Goal: Information Seeking & Learning: Learn about a topic

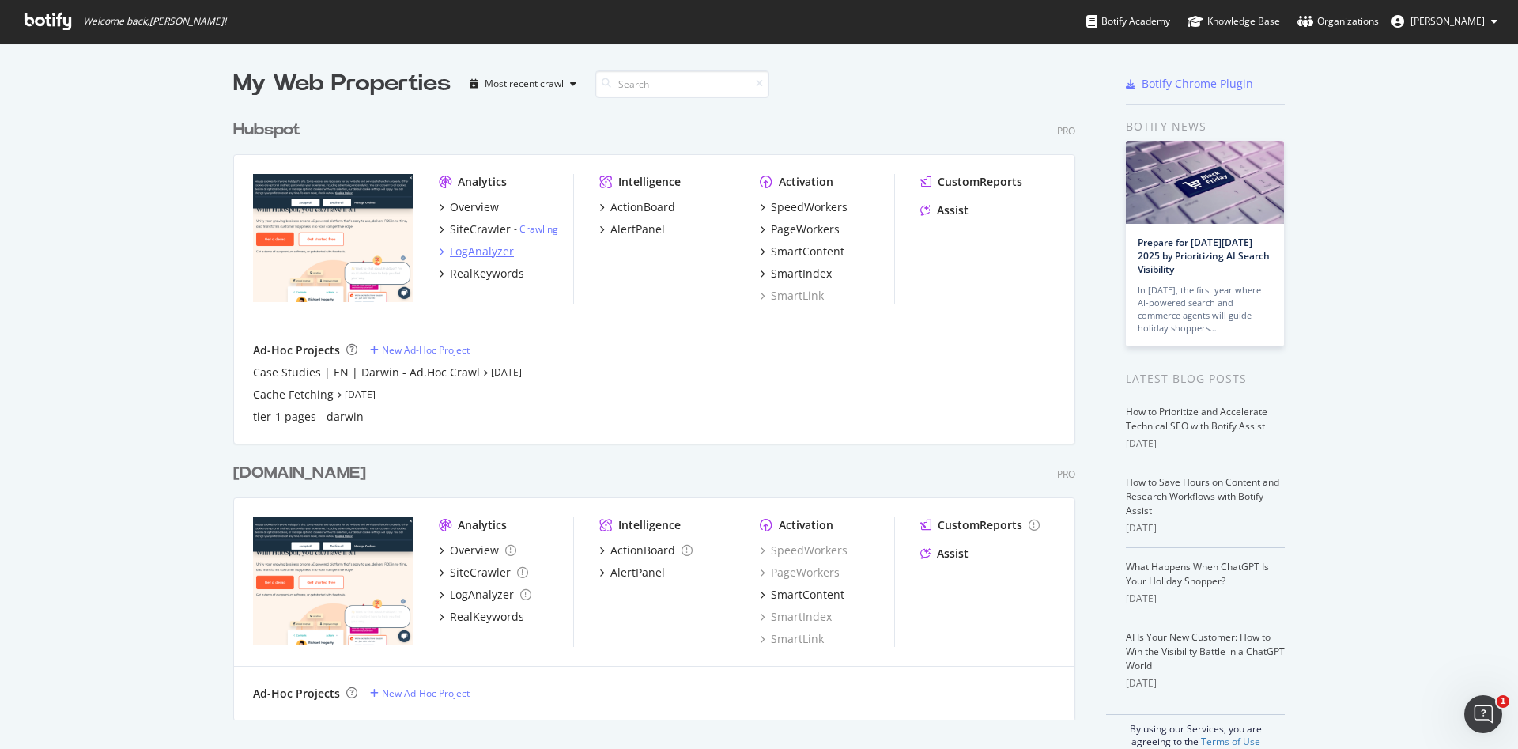
click at [488, 250] on div "LogAnalyzer" at bounding box center [482, 252] width 64 height 16
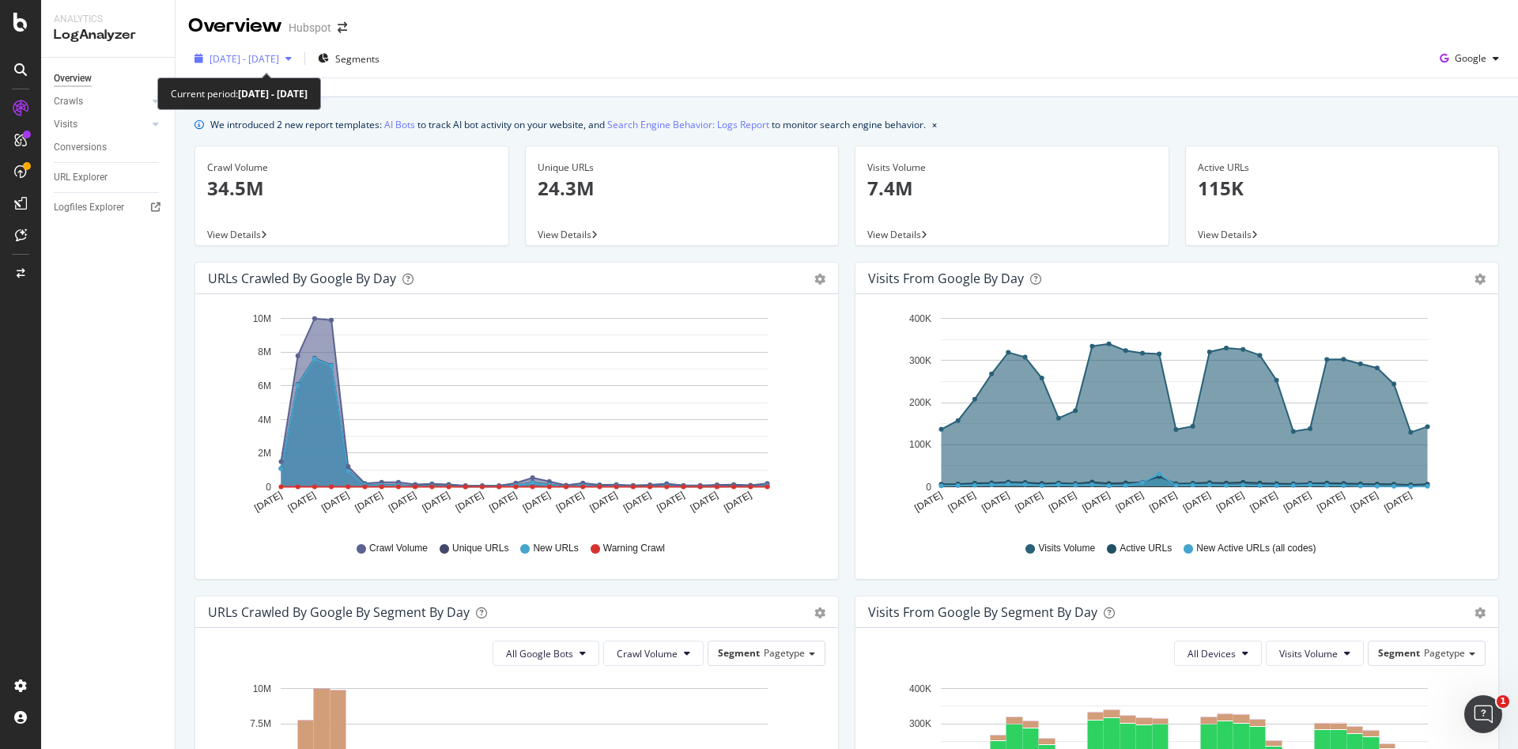
click at [279, 59] on span "[DATE] - [DATE]" at bounding box center [245, 58] width 70 height 13
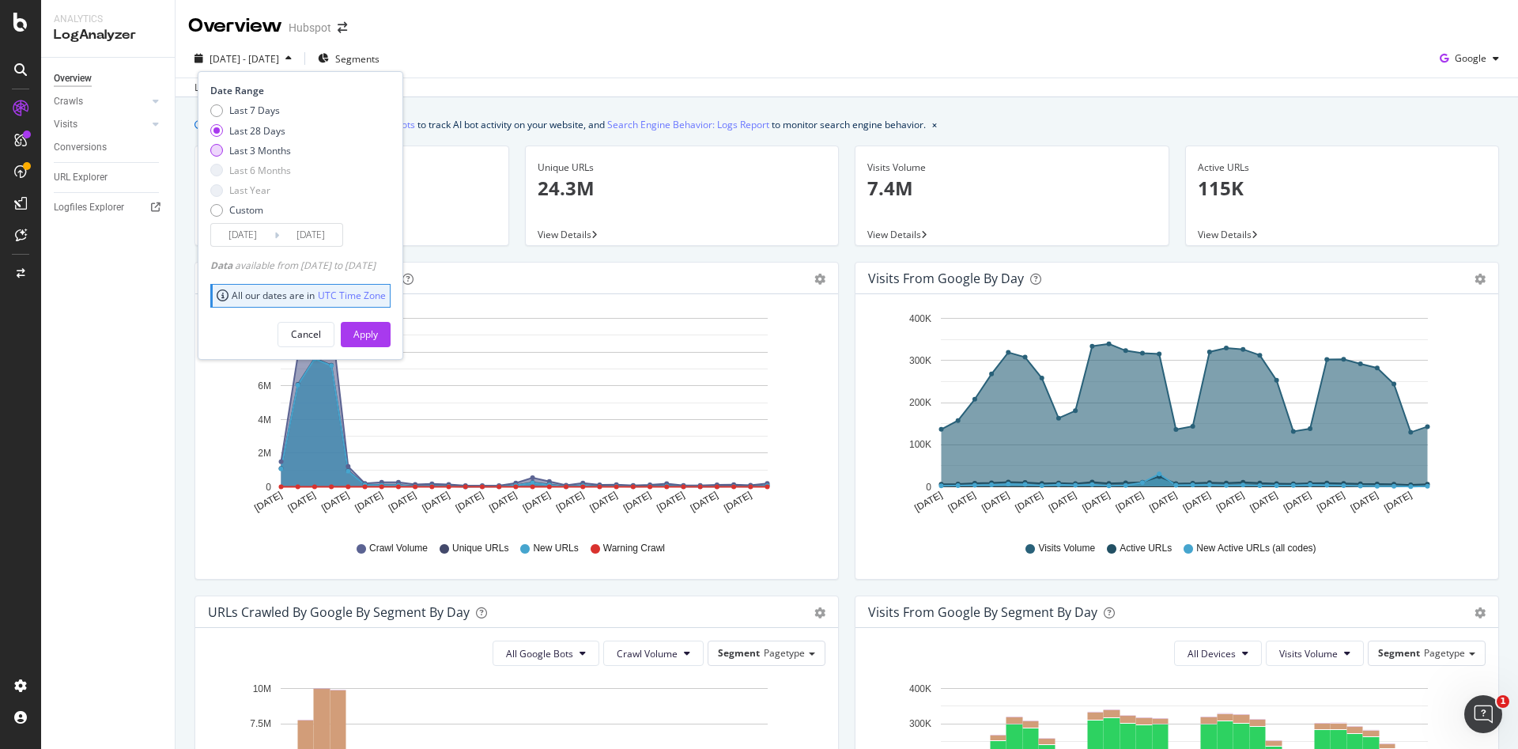
click at [217, 153] on div "Last 3 Months" at bounding box center [216, 150] width 13 height 13
type input "[DATE]"
click at [378, 336] on div "Apply" at bounding box center [366, 333] width 25 height 13
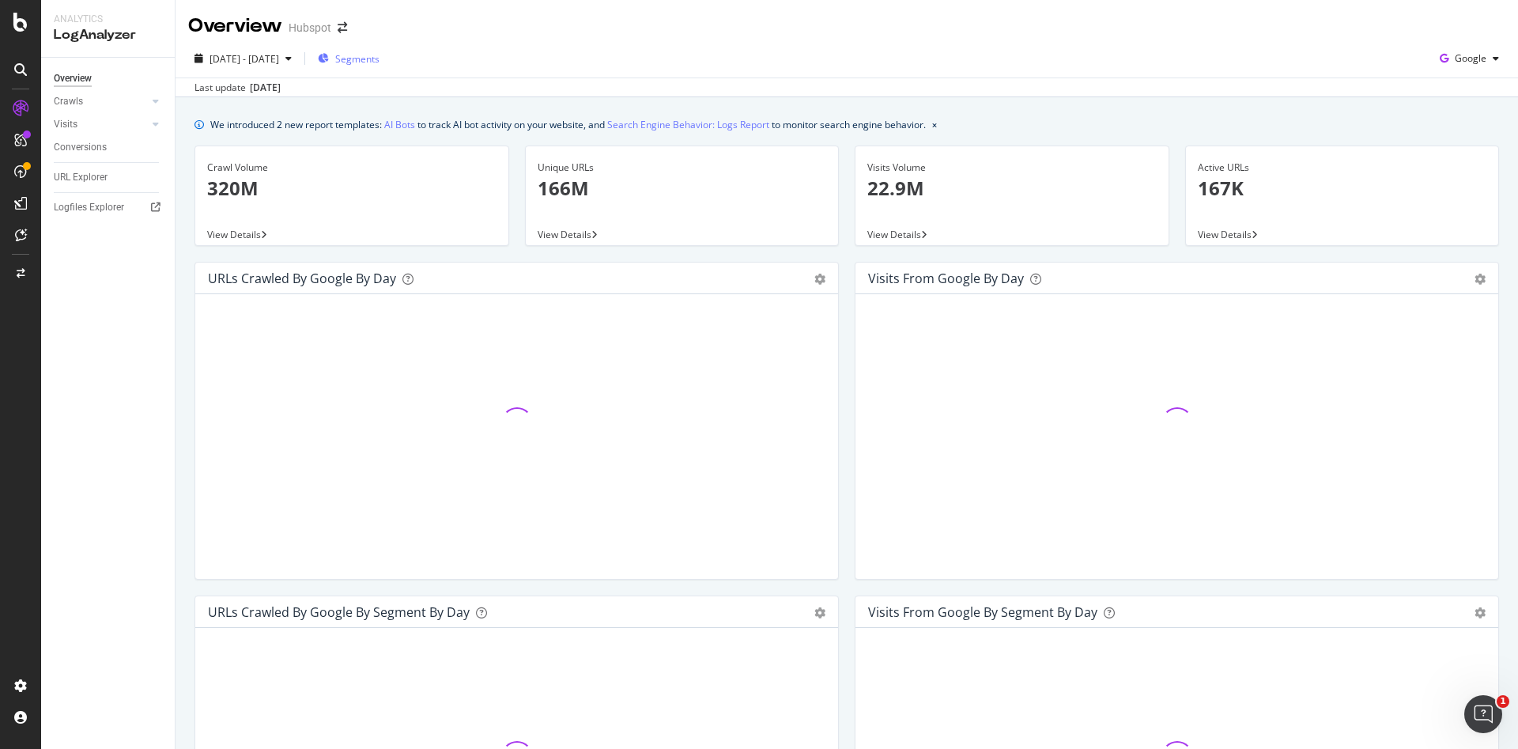
click at [380, 60] on span "Segments" at bounding box center [357, 58] width 44 height 13
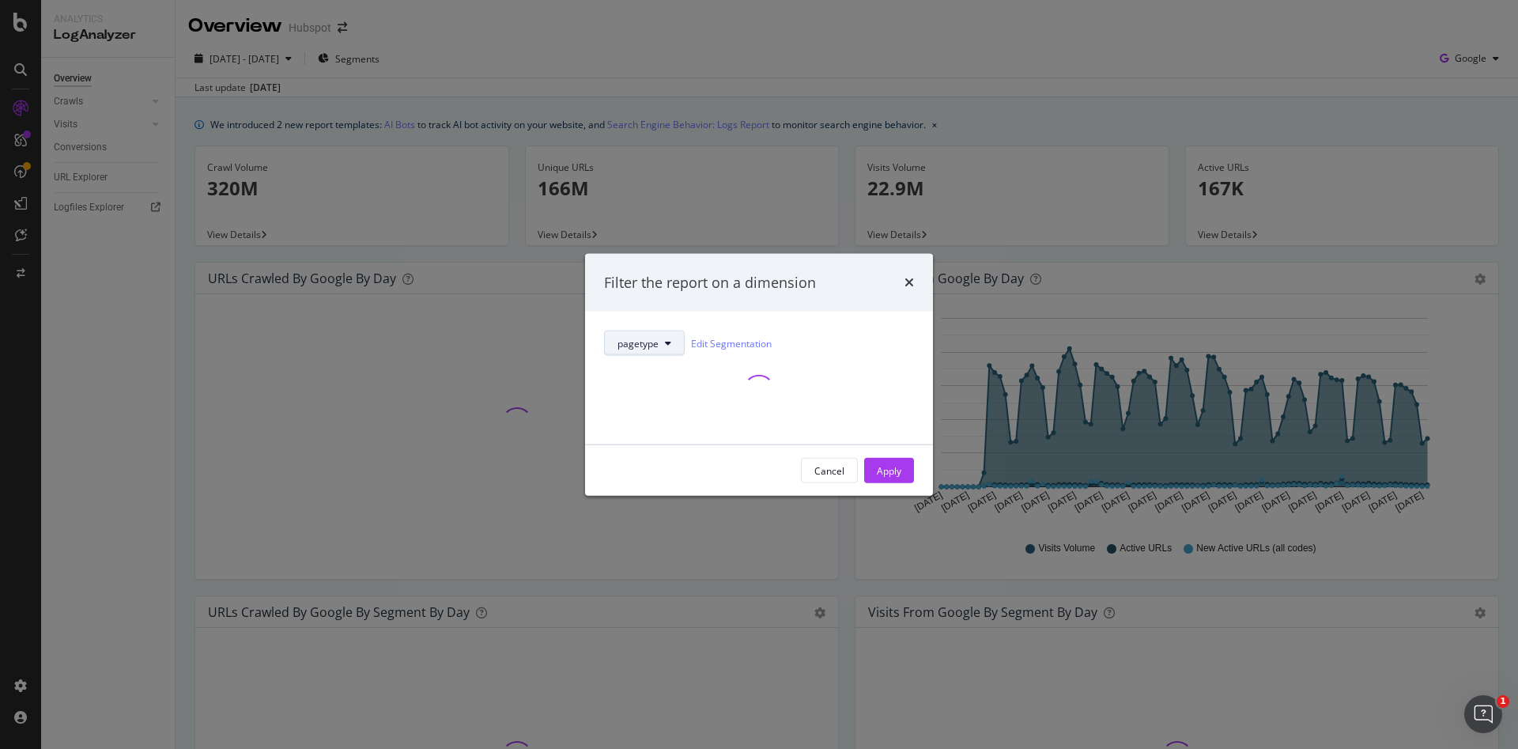
click at [670, 346] on icon "modal" at bounding box center [668, 342] width 6 height 9
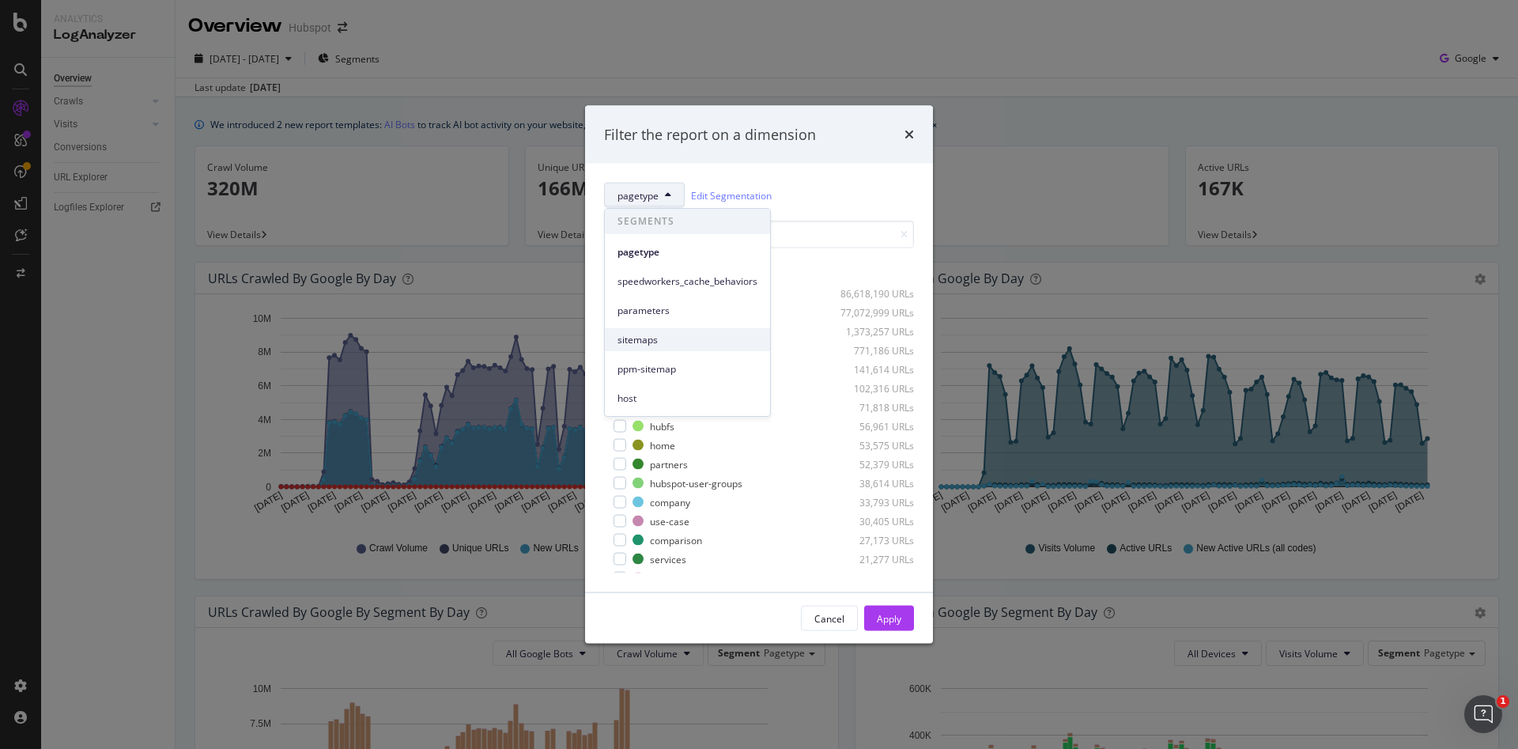
click at [766, 339] on div "sitemaps" at bounding box center [687, 339] width 165 height 23
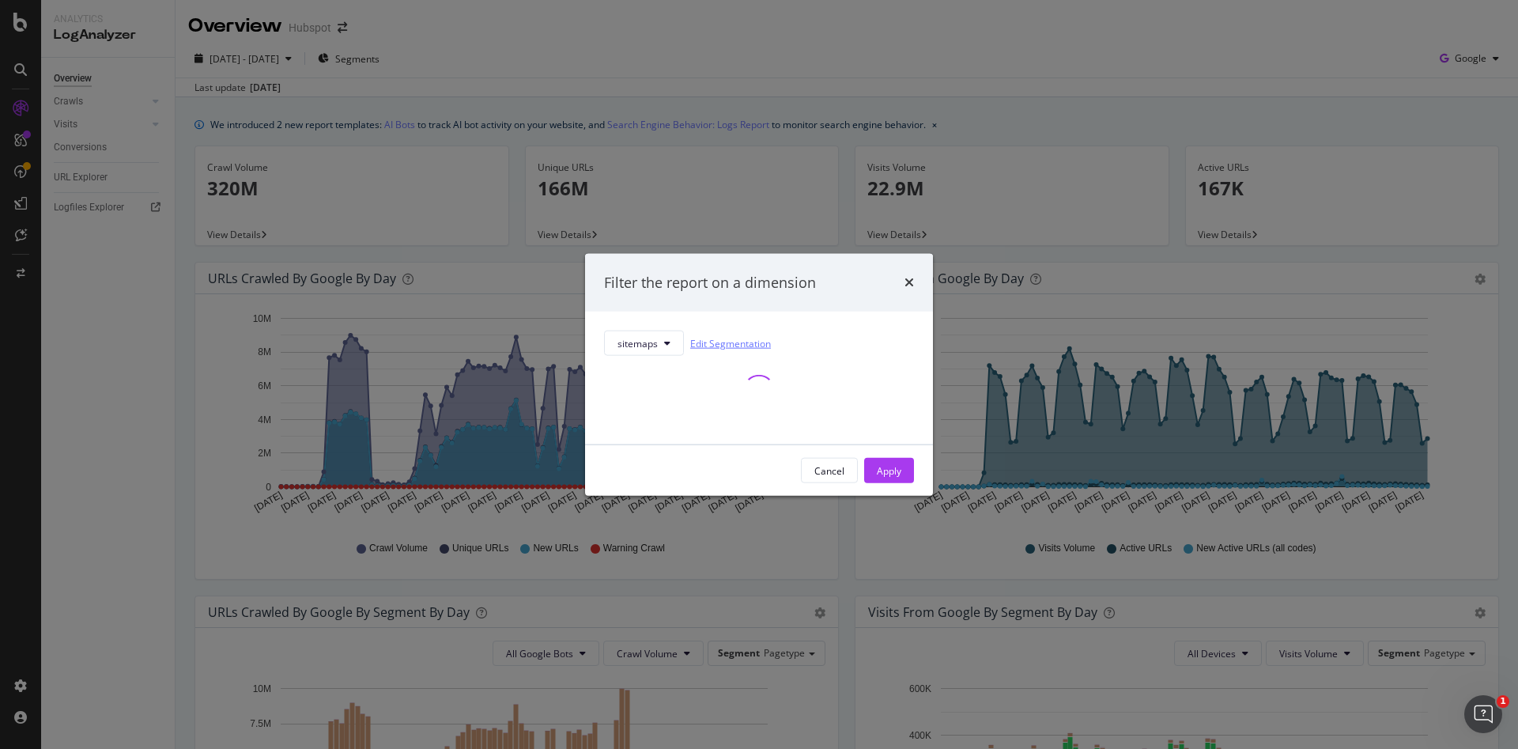
click at [766, 339] on link "Edit Segmentation" at bounding box center [730, 343] width 81 height 17
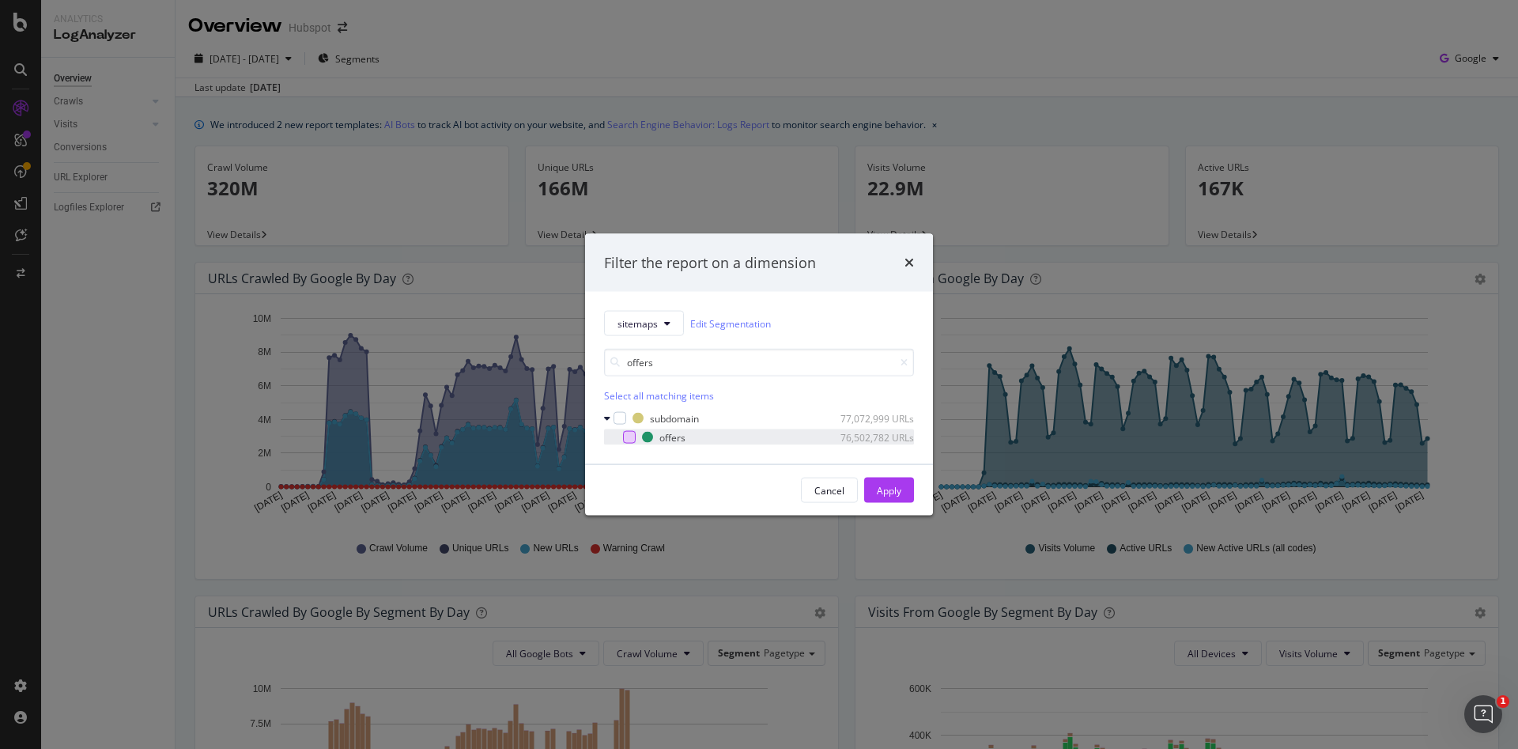
type input "offers"
click at [633, 435] on div "modal" at bounding box center [629, 437] width 13 height 13
click at [891, 489] on div "Apply" at bounding box center [889, 489] width 25 height 13
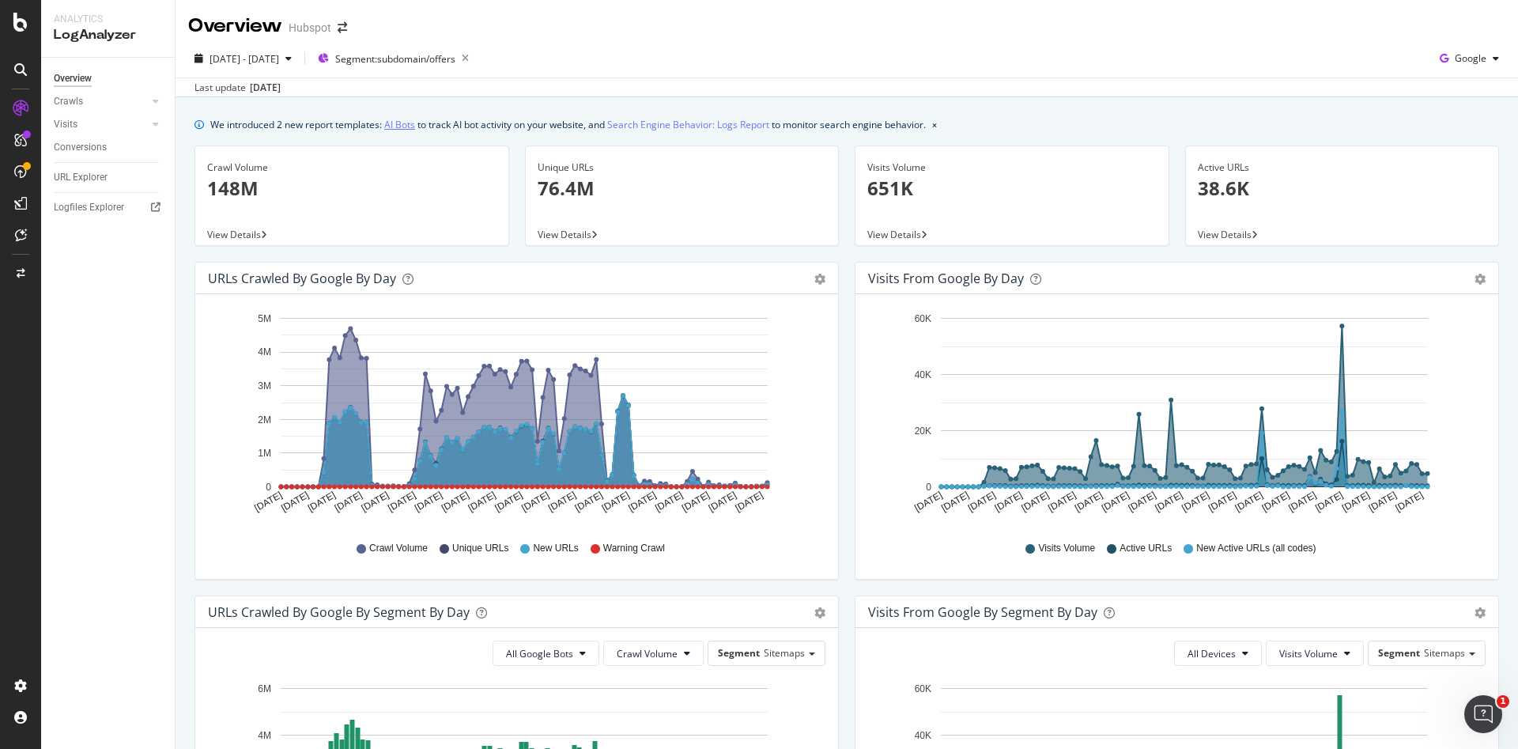
click at [396, 119] on link "AI Bots" at bounding box center [399, 124] width 31 height 17
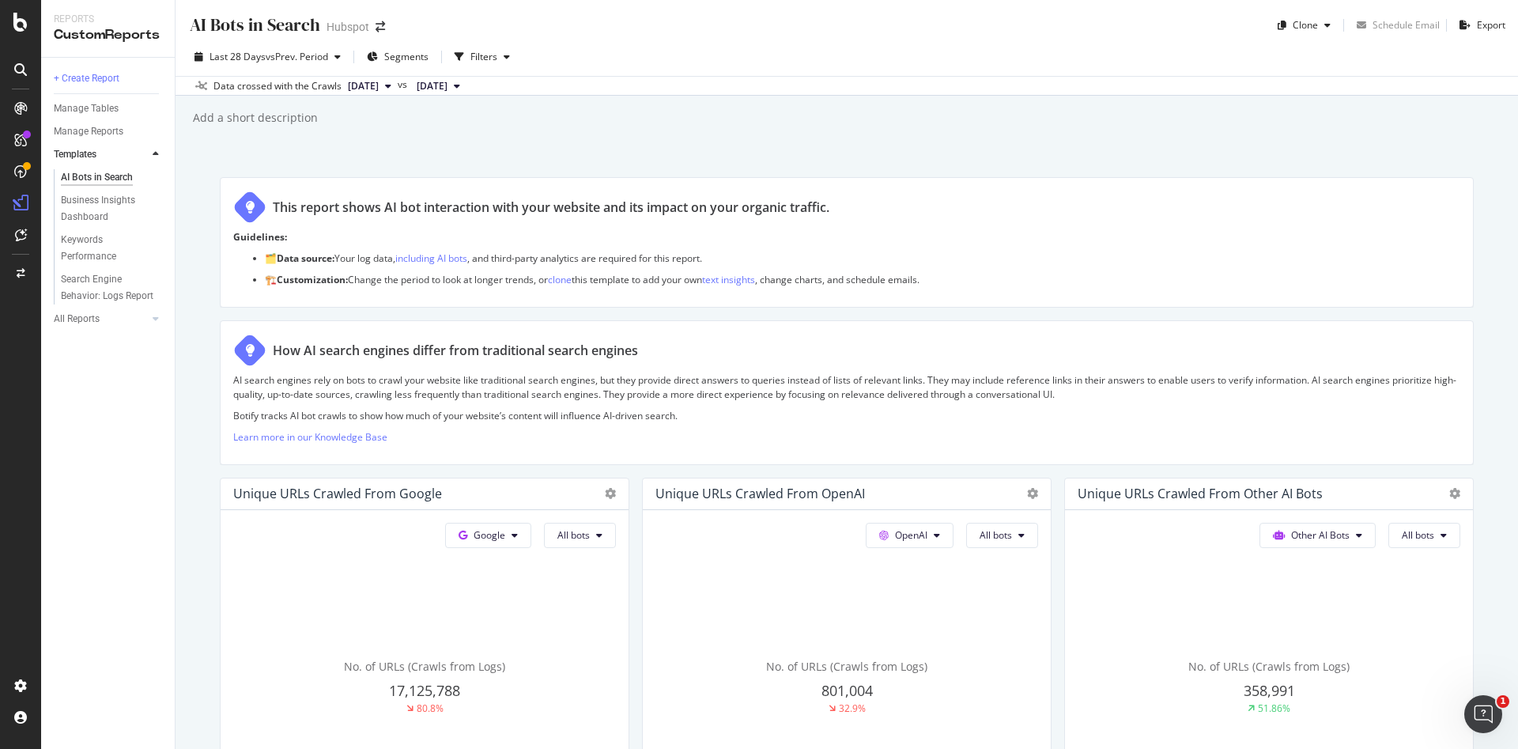
click at [379, 84] on span "[DATE]" at bounding box center [363, 86] width 31 height 14
click at [322, 61] on span "vs Prev. Period" at bounding box center [297, 56] width 62 height 13
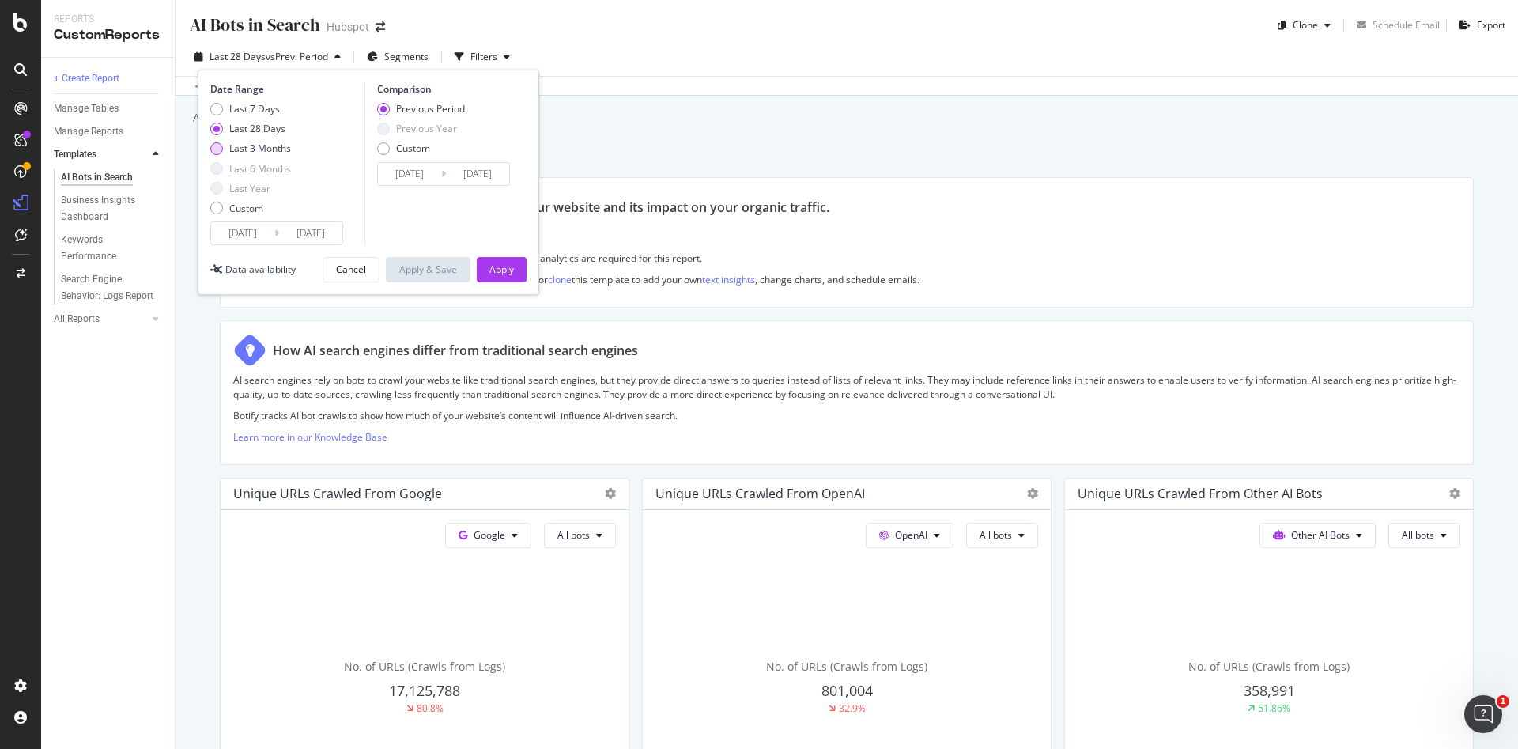
click at [267, 153] on div "Last 3 Months" at bounding box center [260, 148] width 62 height 13
type input "[DATE]"
click at [502, 274] on div "Apply" at bounding box center [502, 269] width 25 height 13
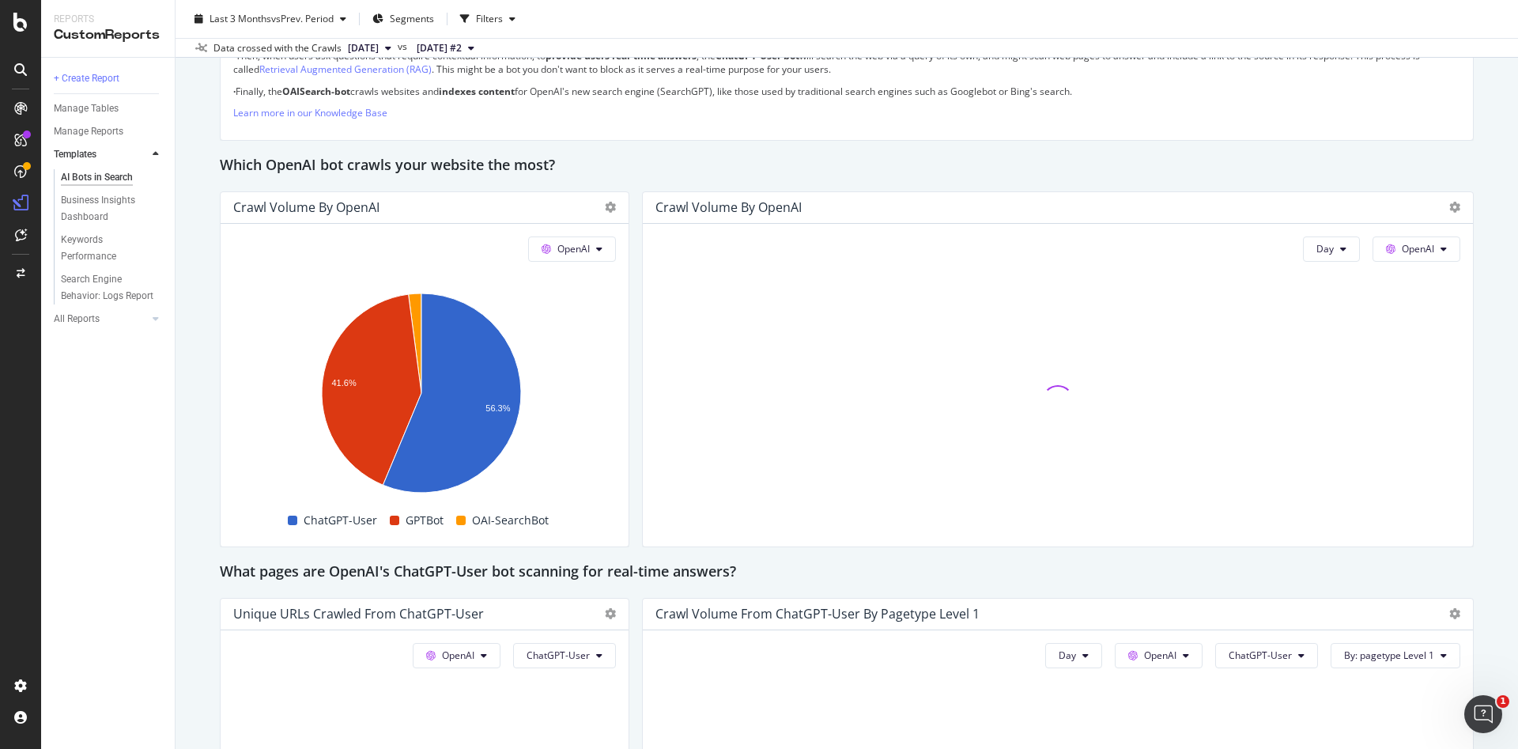
scroll to position [1252, 0]
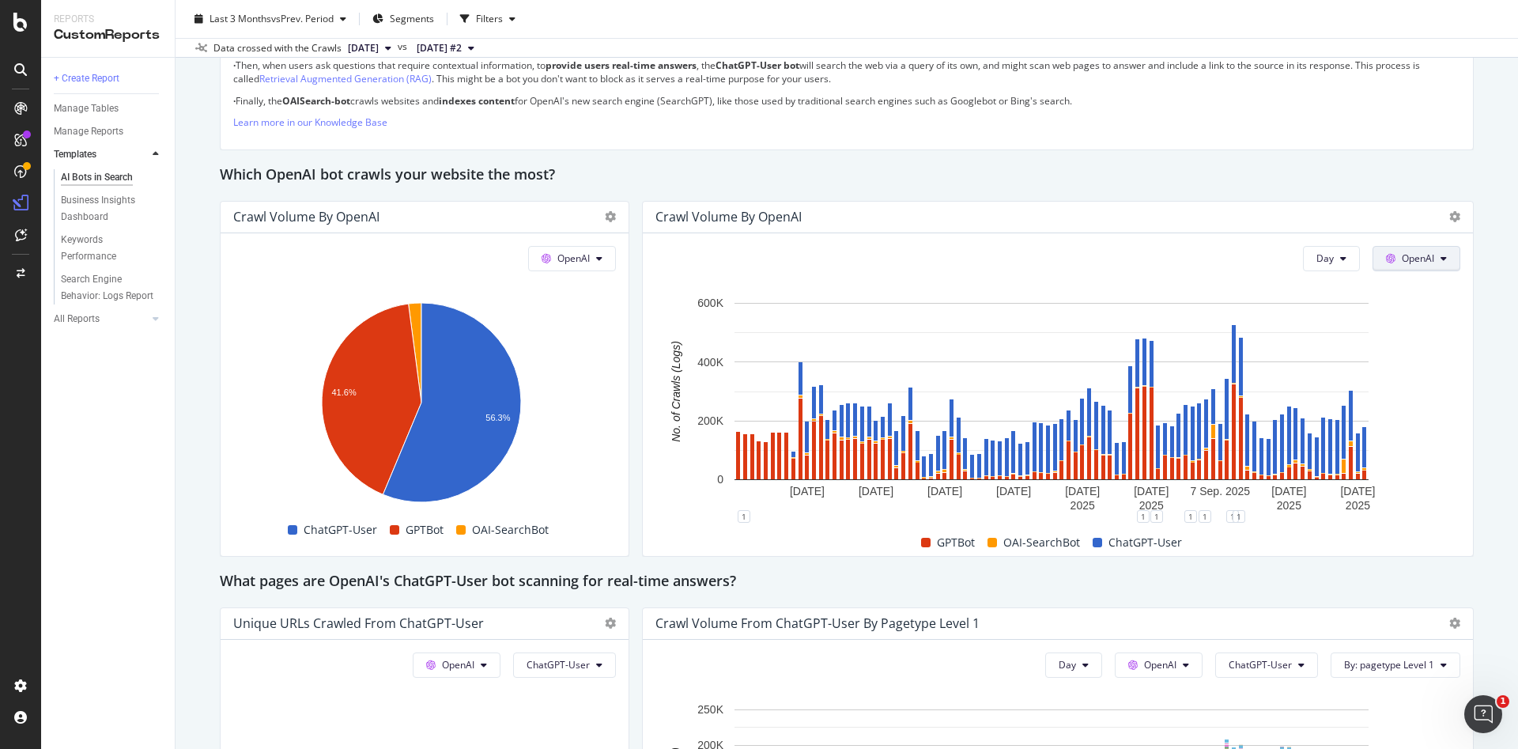
click at [1386, 260] on span at bounding box center [1394, 257] width 16 height 13
click at [1151, 164] on div "Which OpenAI bot crawls your website the most?" at bounding box center [847, 175] width 1254 height 25
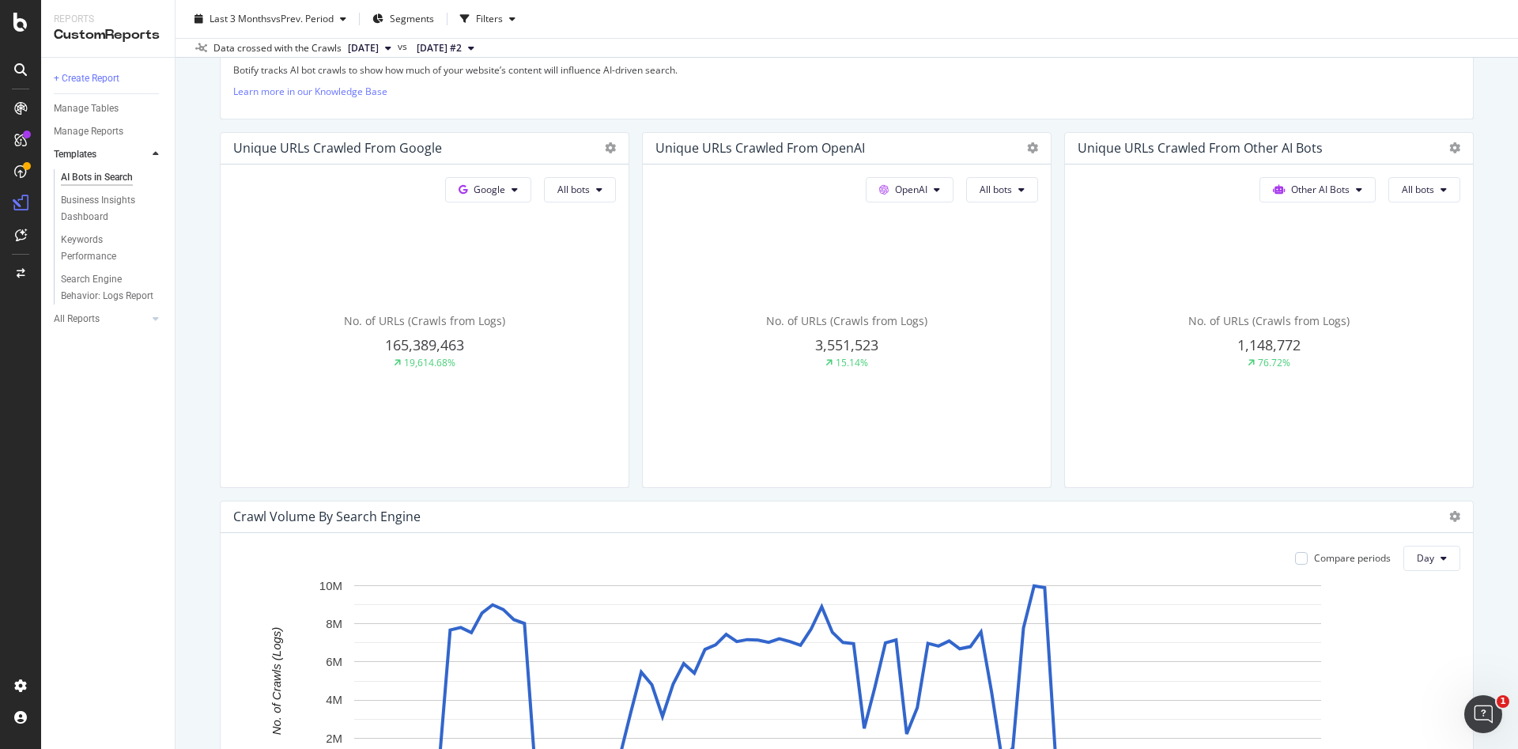
scroll to position [346, 0]
click at [483, 183] on span "Google" at bounding box center [490, 188] width 32 height 13
click at [496, 279] on span "OpenAI" at bounding box center [507, 279] width 59 height 14
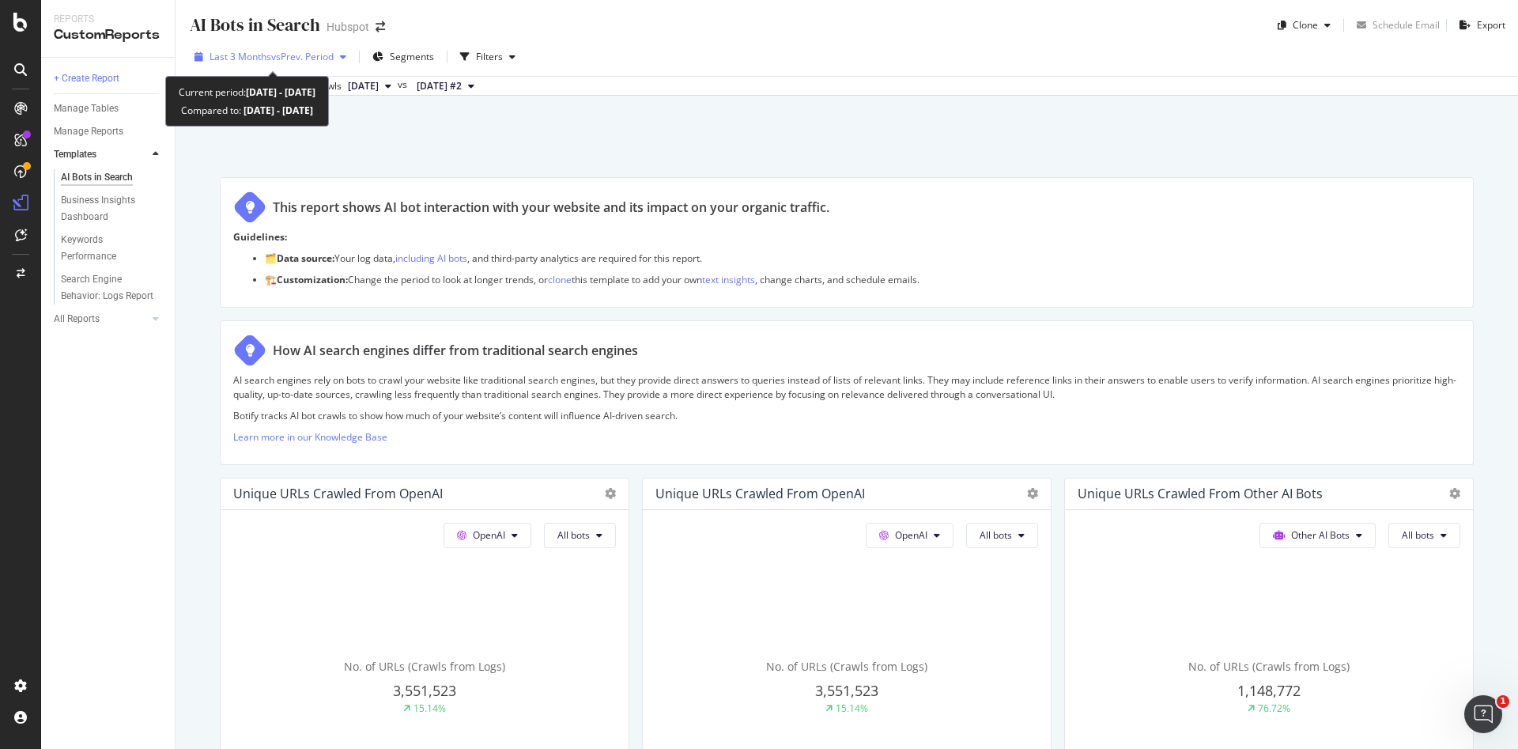
click at [335, 66] on div "Last 3 Months vs Prev. Period" at bounding box center [270, 57] width 164 height 24
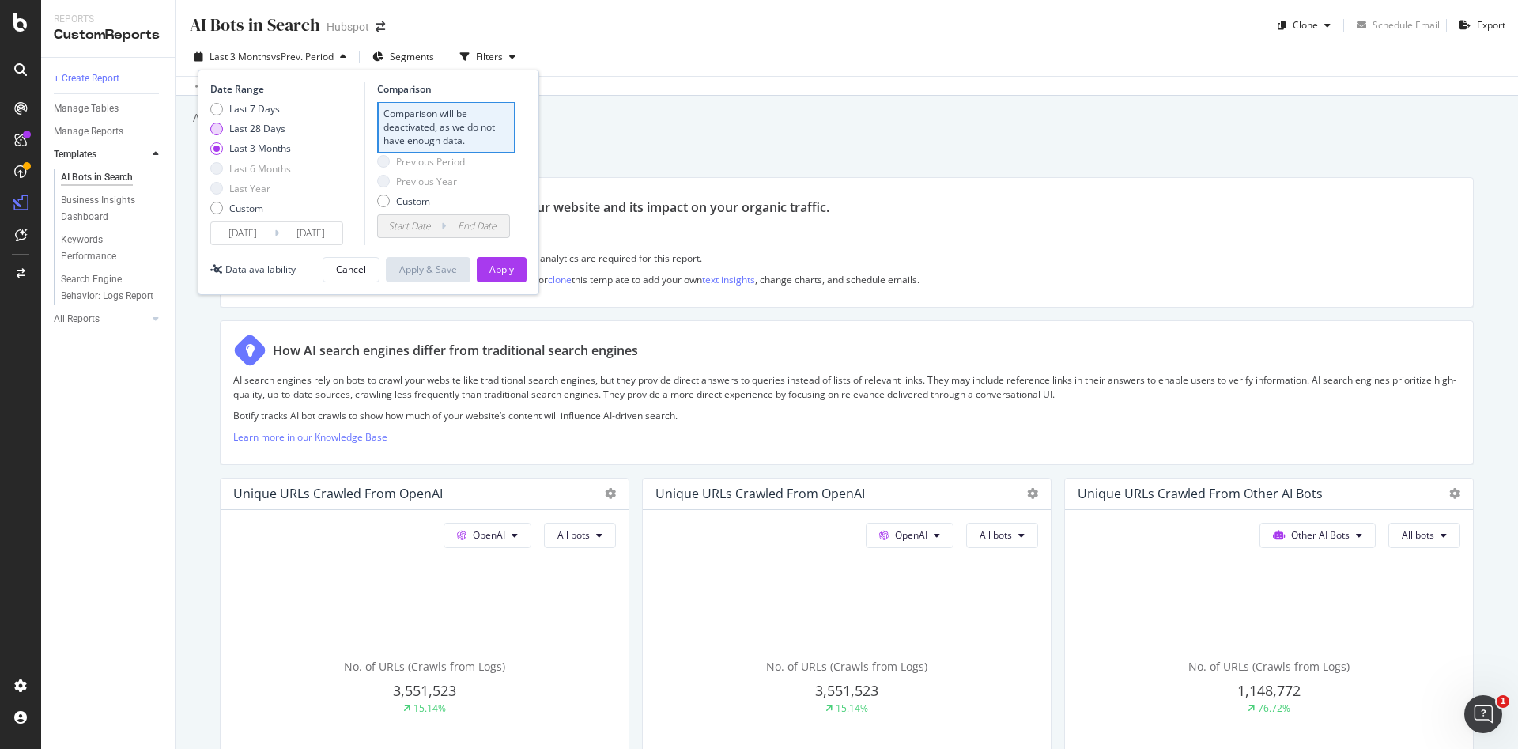
click at [273, 131] on div "Last 28 Days" at bounding box center [257, 128] width 56 height 13
type input "[DATE]"
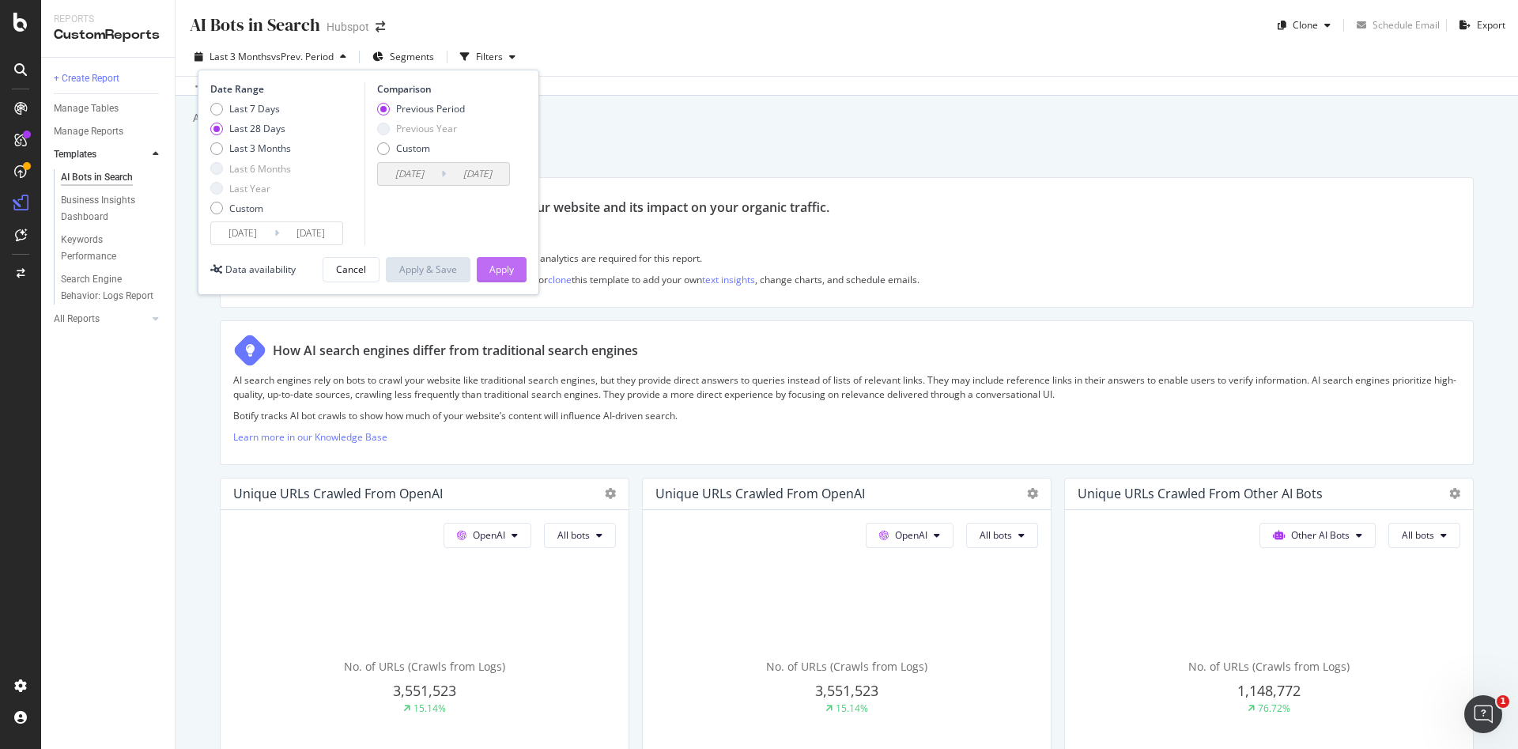
click at [503, 265] on div "Apply" at bounding box center [502, 269] width 25 height 13
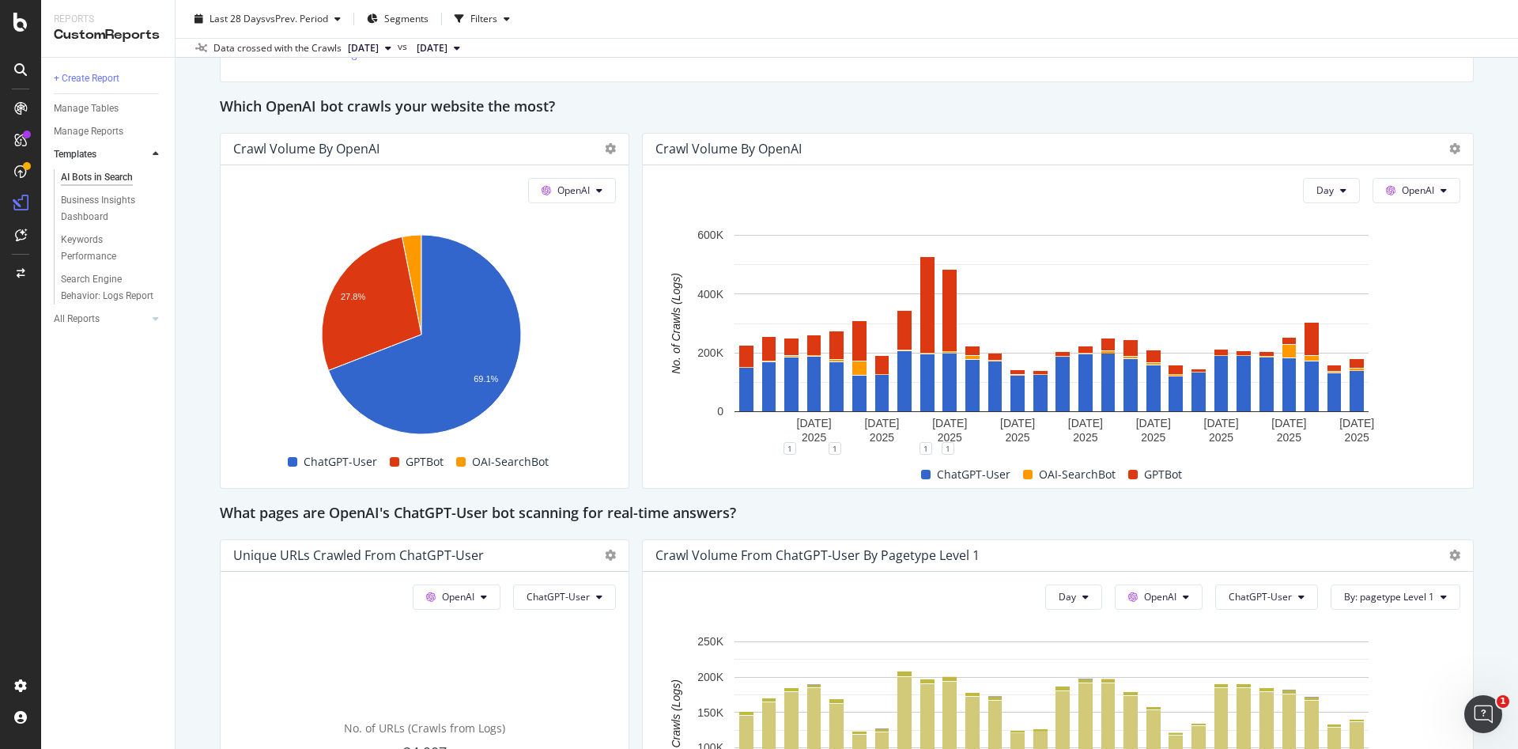
scroll to position [1318, 0]
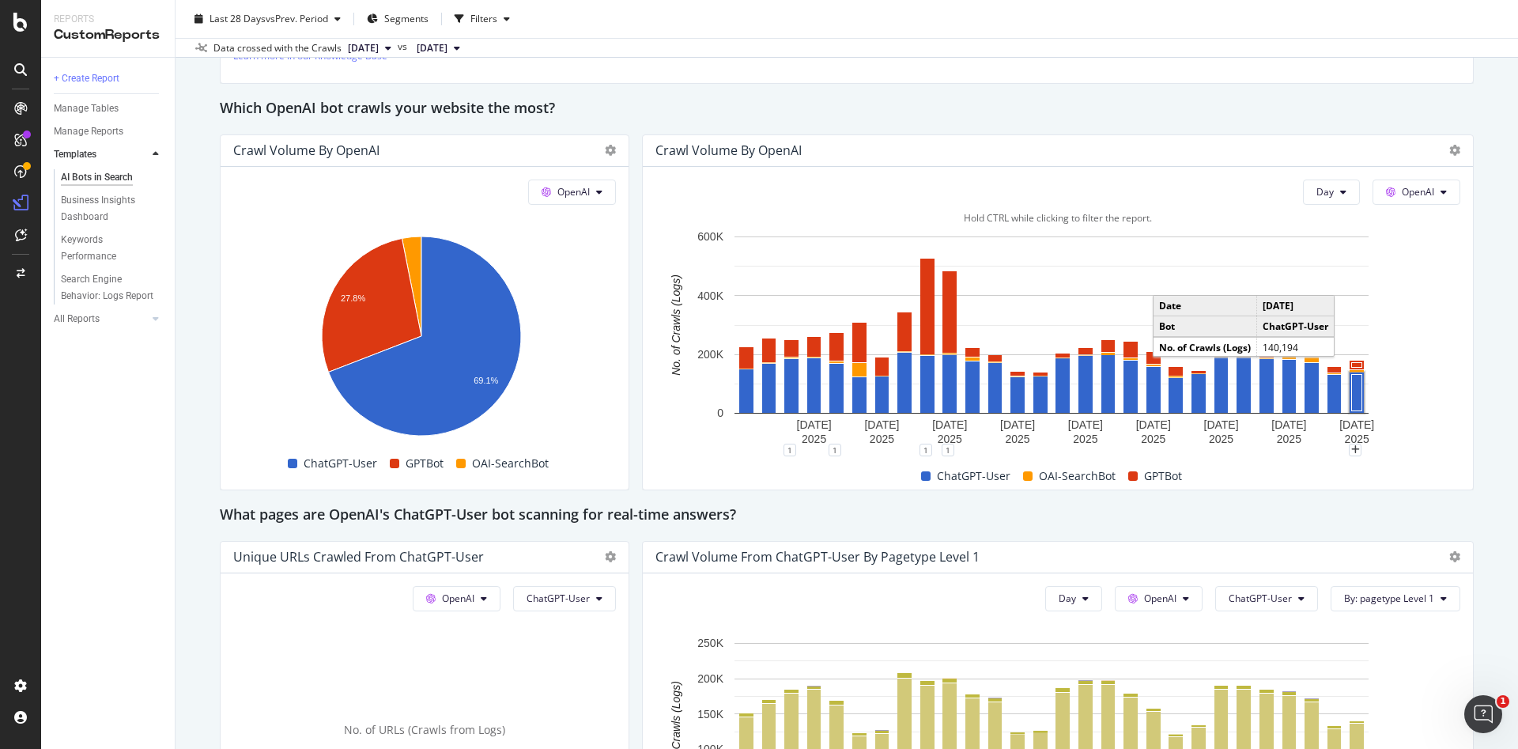
click at [1354, 396] on rect "A chart." at bounding box center [1357, 392] width 10 height 36
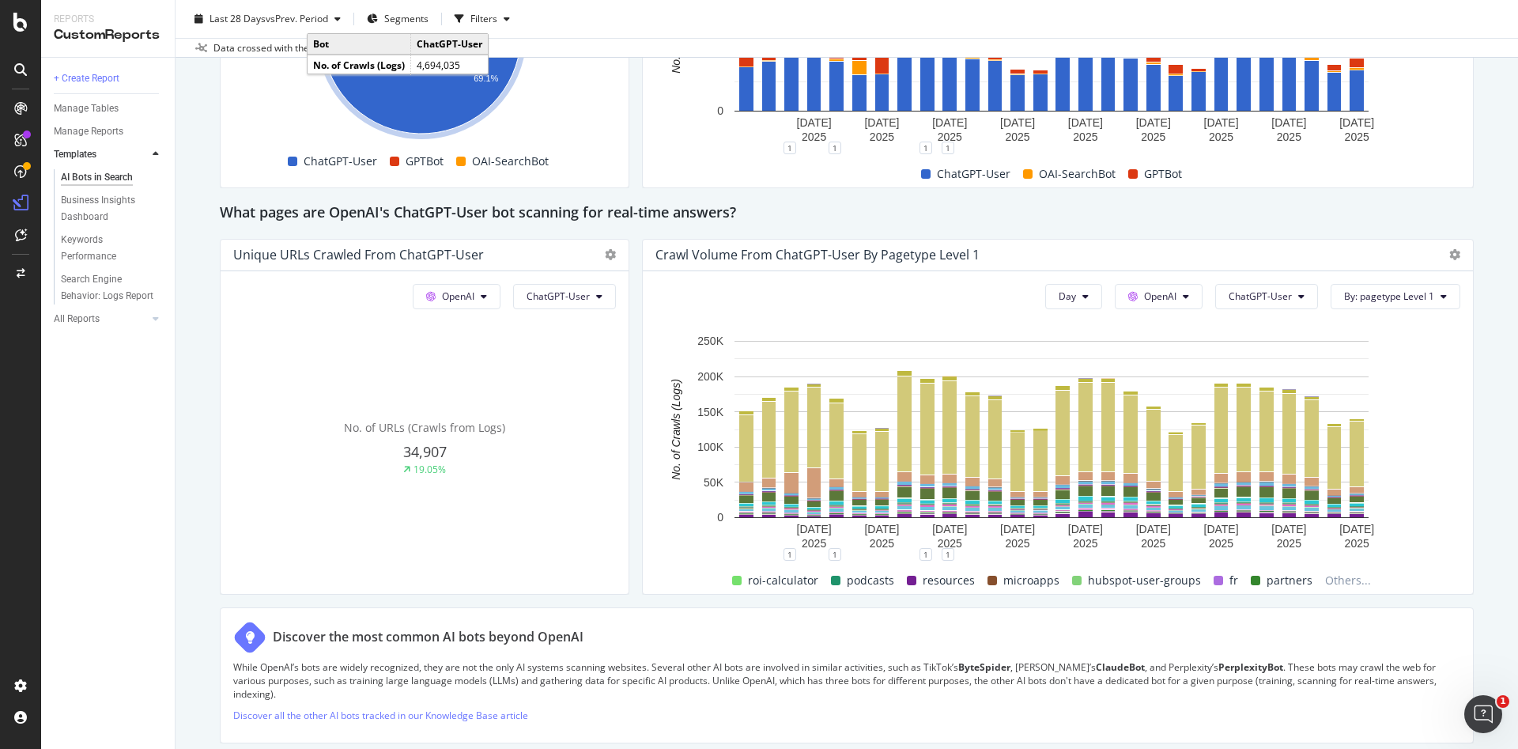
scroll to position [1609, 0]
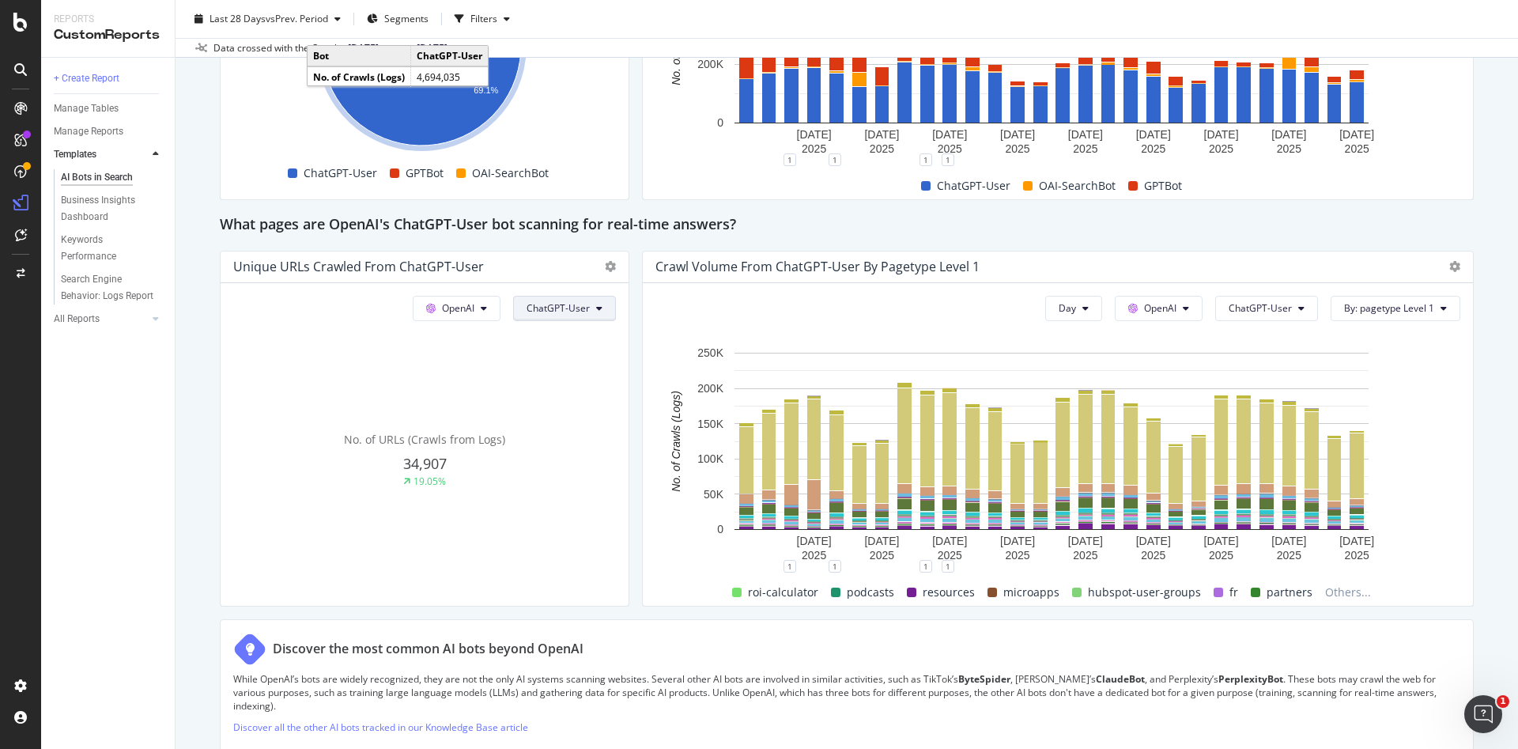
click at [563, 318] on button "ChatGPT-User" at bounding box center [564, 308] width 103 height 25
click at [584, 342] on span "All bots" at bounding box center [562, 340] width 80 height 14
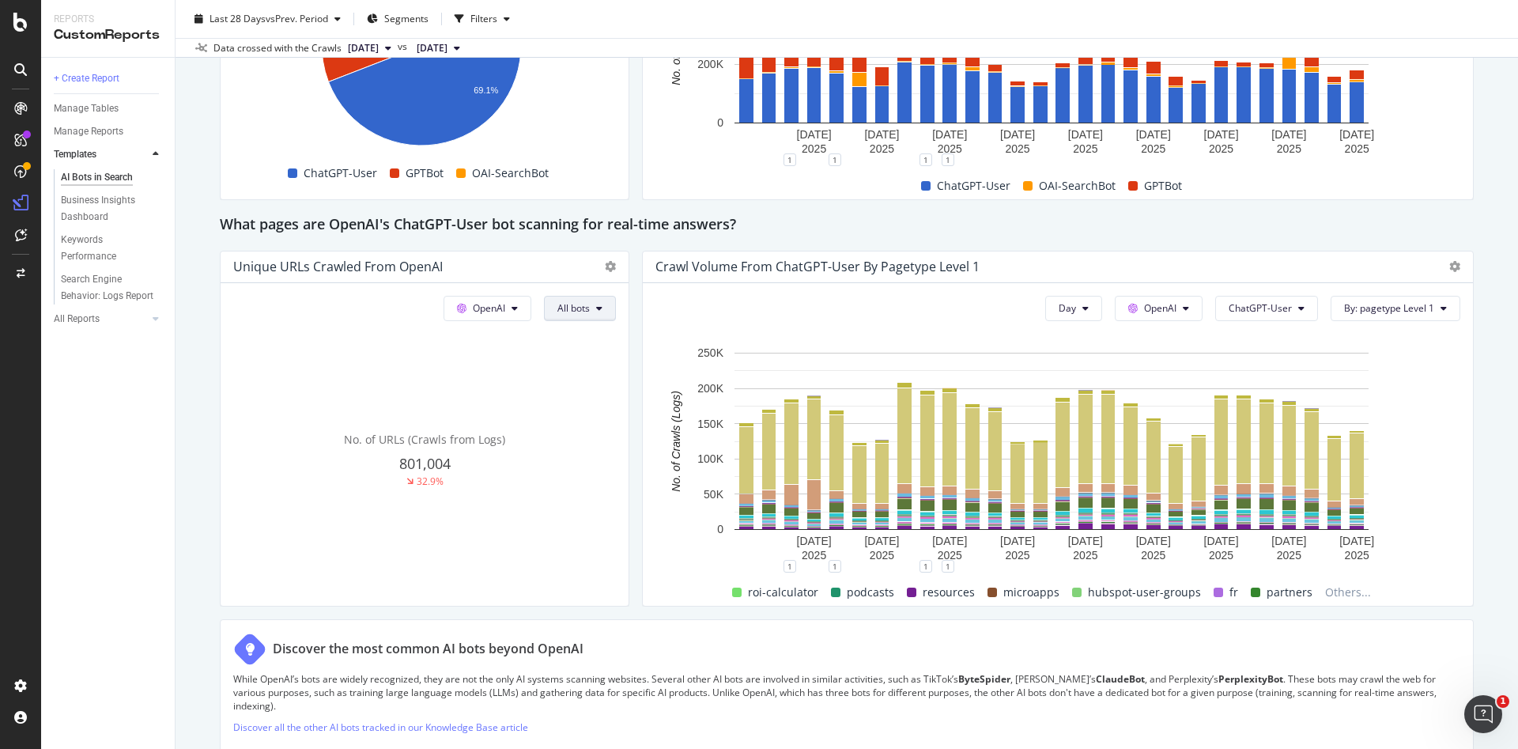
click at [558, 308] on span "All bots" at bounding box center [574, 307] width 32 height 13
click at [586, 365] on span "Indexing bots" at bounding box center [592, 369] width 80 height 14
click at [566, 299] on button "Indexing bots" at bounding box center [567, 308] width 98 height 25
click at [580, 397] on span "OAI-SearchBot" at bounding box center [564, 398] width 80 height 14
click at [596, 304] on icon at bounding box center [599, 308] width 6 height 9
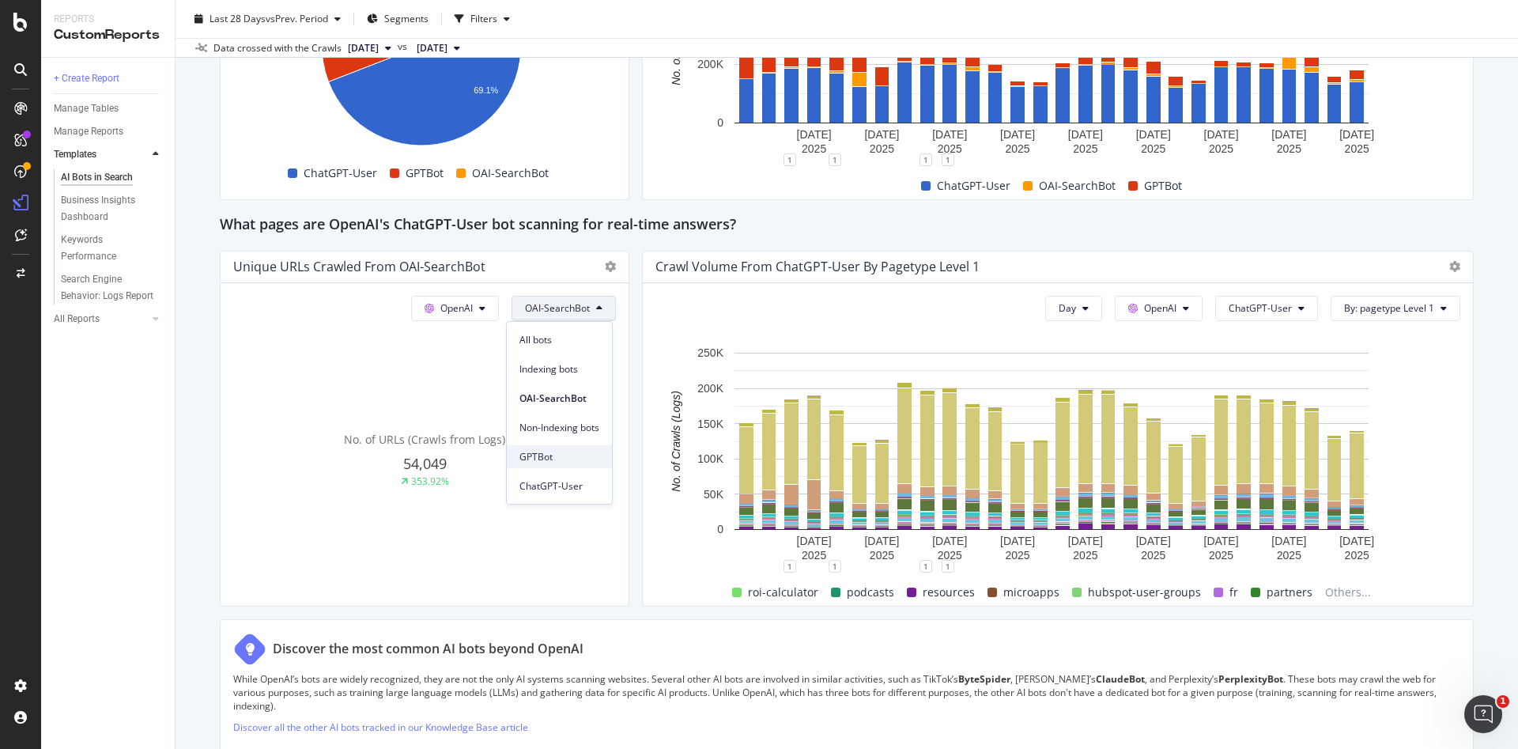
click at [576, 457] on span "GPTBot" at bounding box center [560, 457] width 80 height 14
click at [575, 307] on span "GPTBot" at bounding box center [573, 307] width 33 height 13
click at [567, 489] on span "ChatGPT-User" at bounding box center [591, 486] width 80 height 14
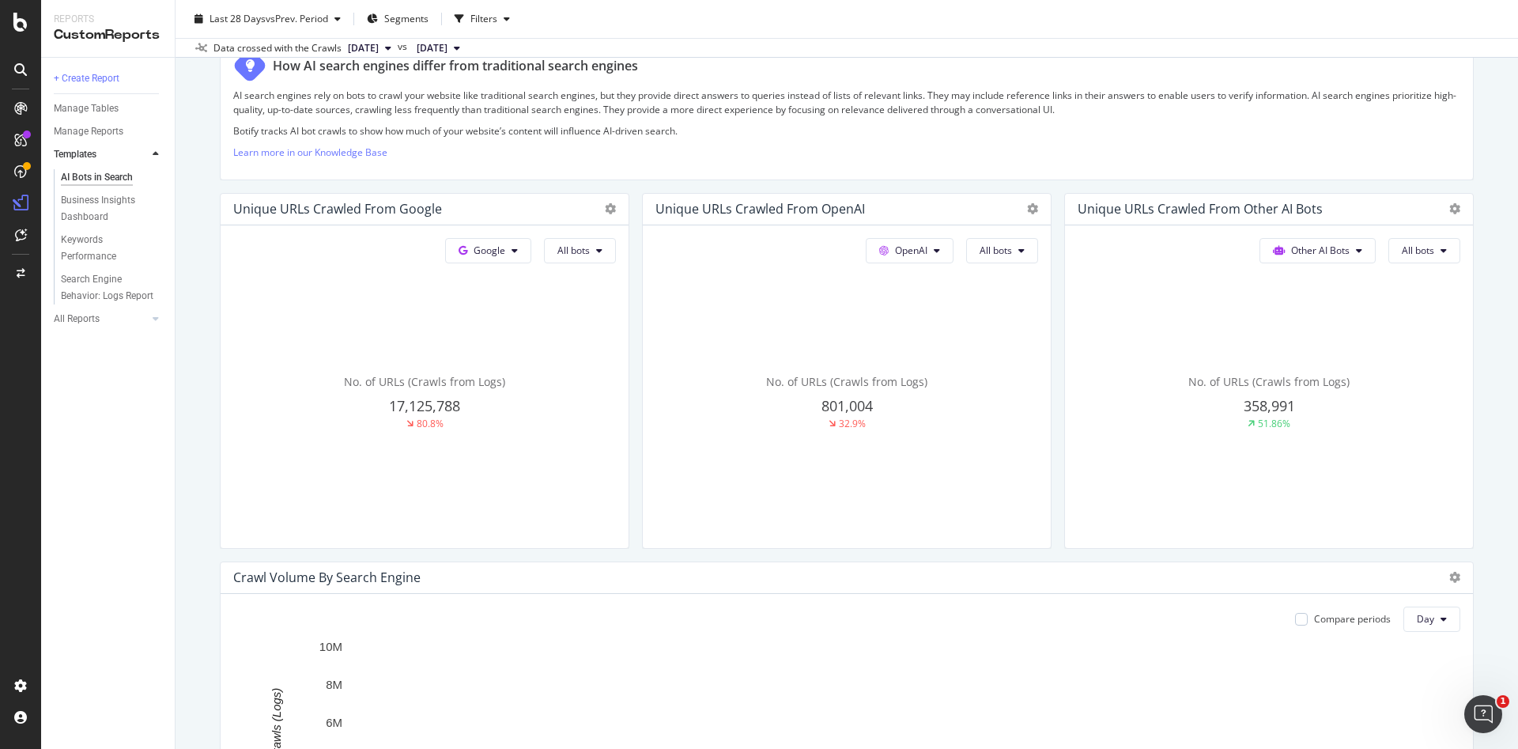
scroll to position [0, 0]
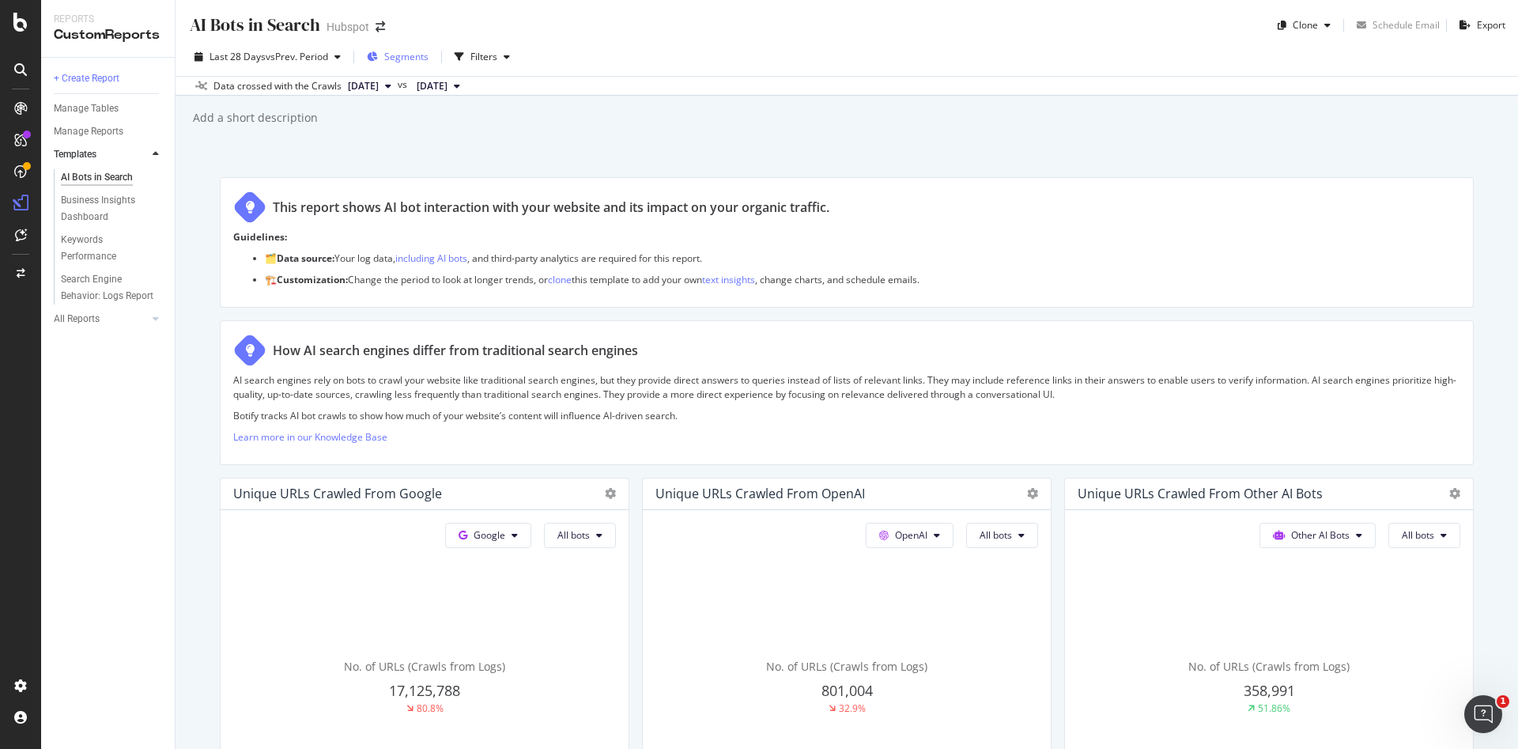
click at [409, 52] on span "Segments" at bounding box center [406, 56] width 44 height 13
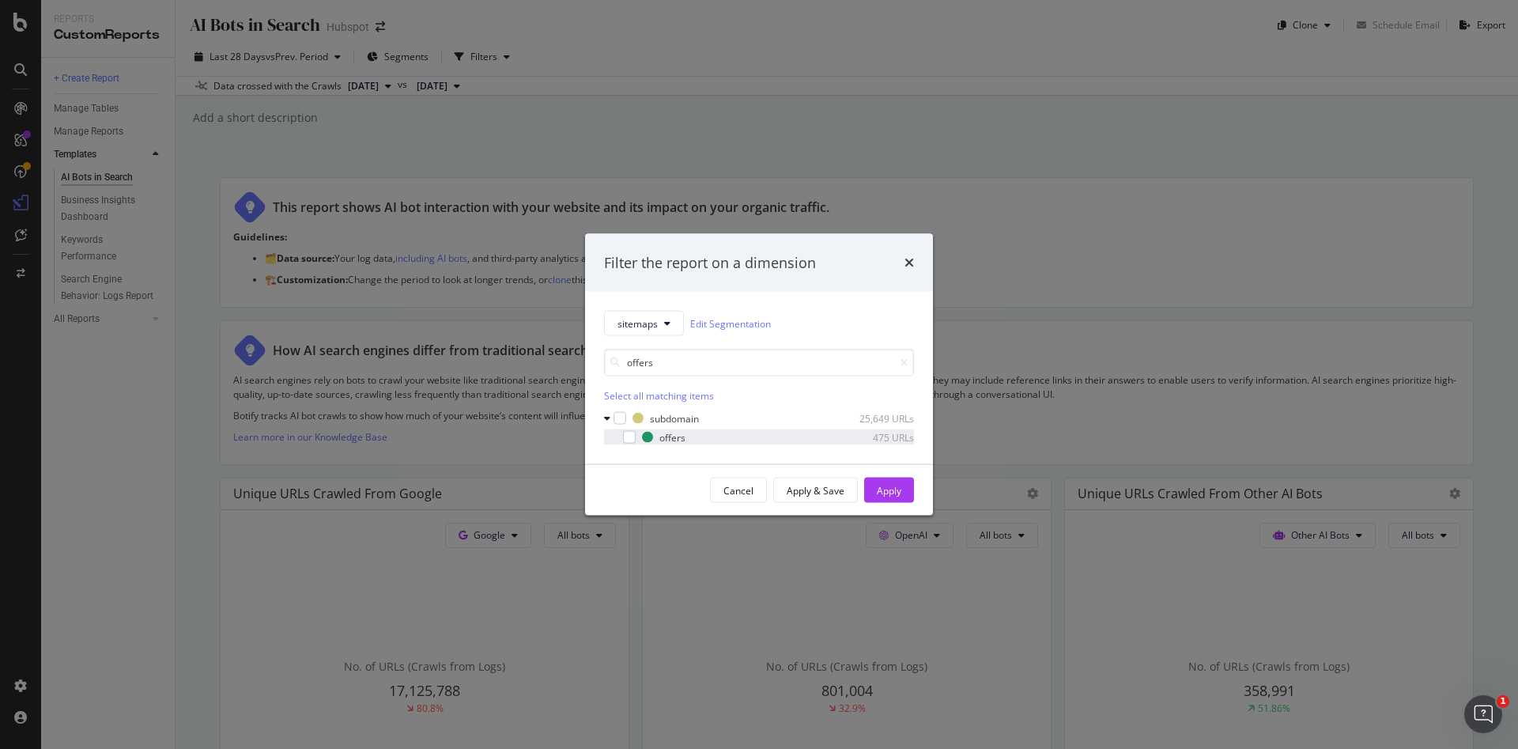
type input "offers"
click at [628, 444] on div "offers 475 URLs" at bounding box center [759, 437] width 310 height 16
click at [890, 490] on div "Apply" at bounding box center [889, 489] width 25 height 13
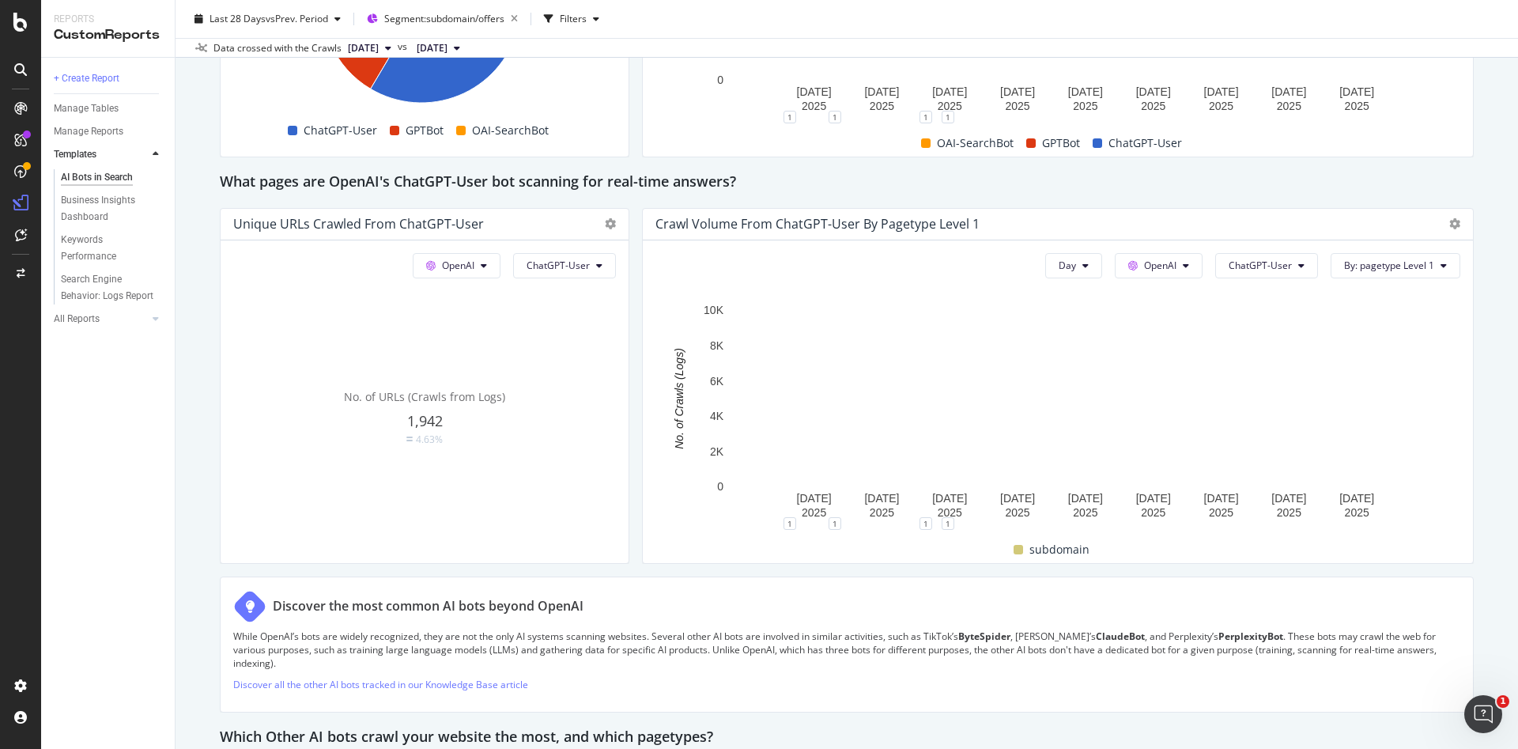
scroll to position [1654, 0]
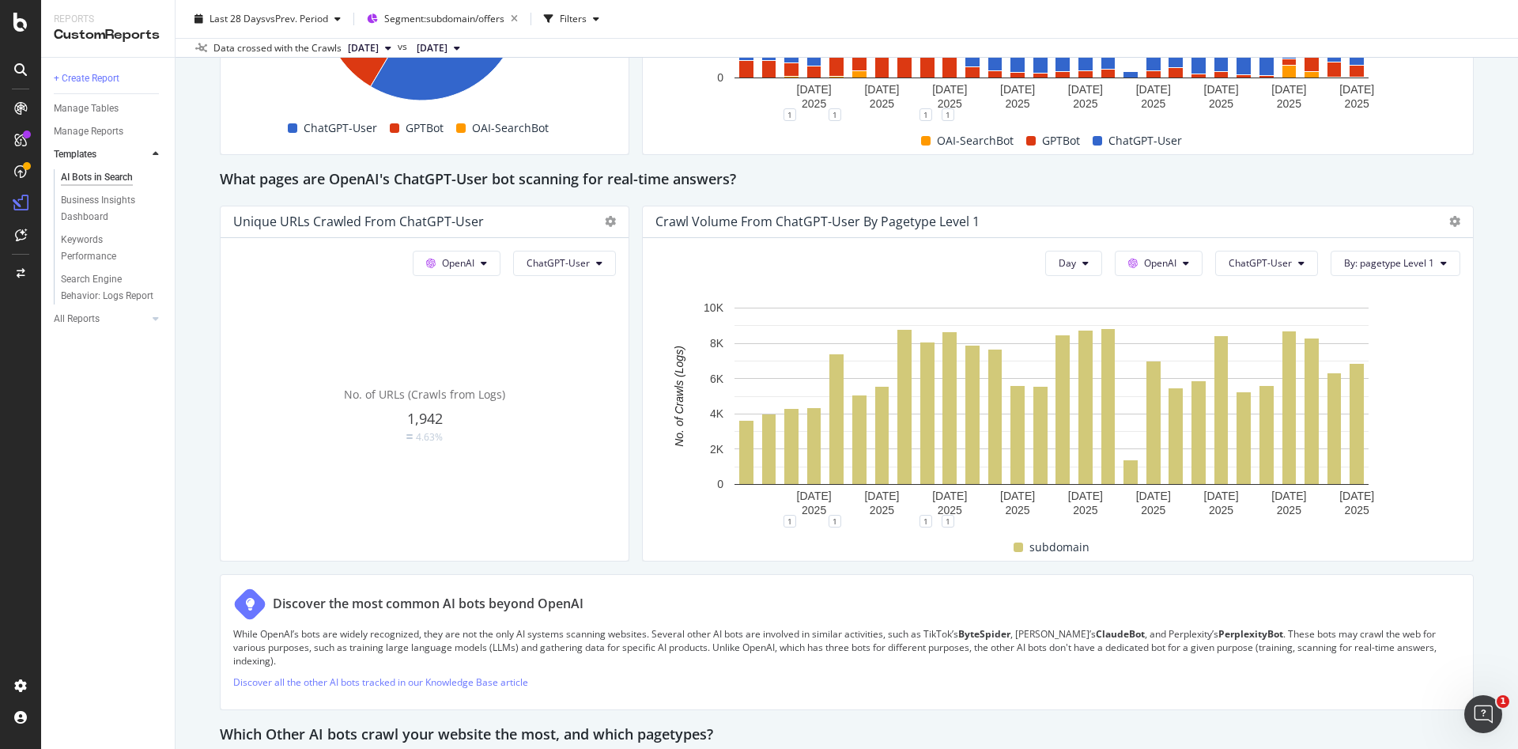
click at [387, 395] on span "No. of URLs (Crawls from Logs)" at bounding box center [424, 394] width 161 height 15
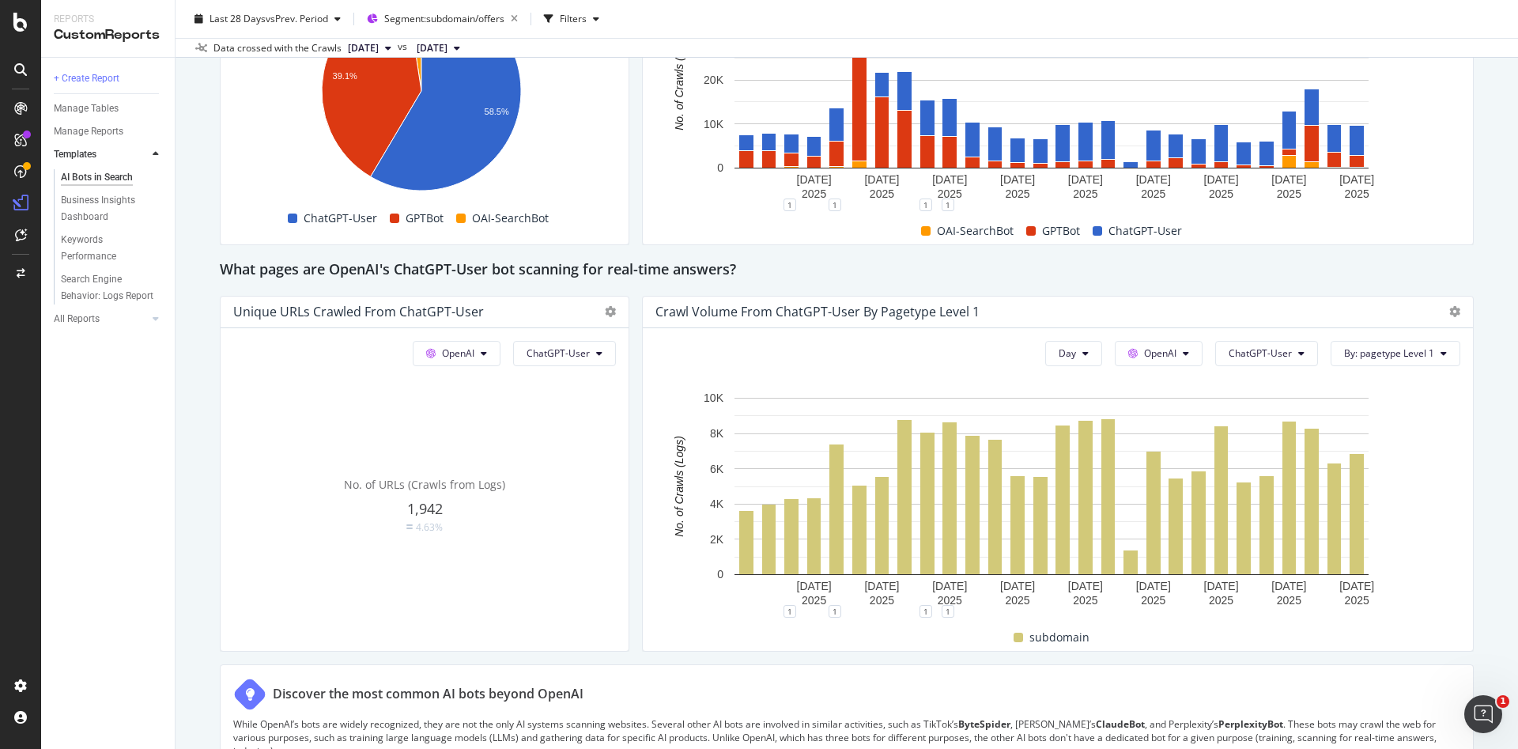
scroll to position [1419, 0]
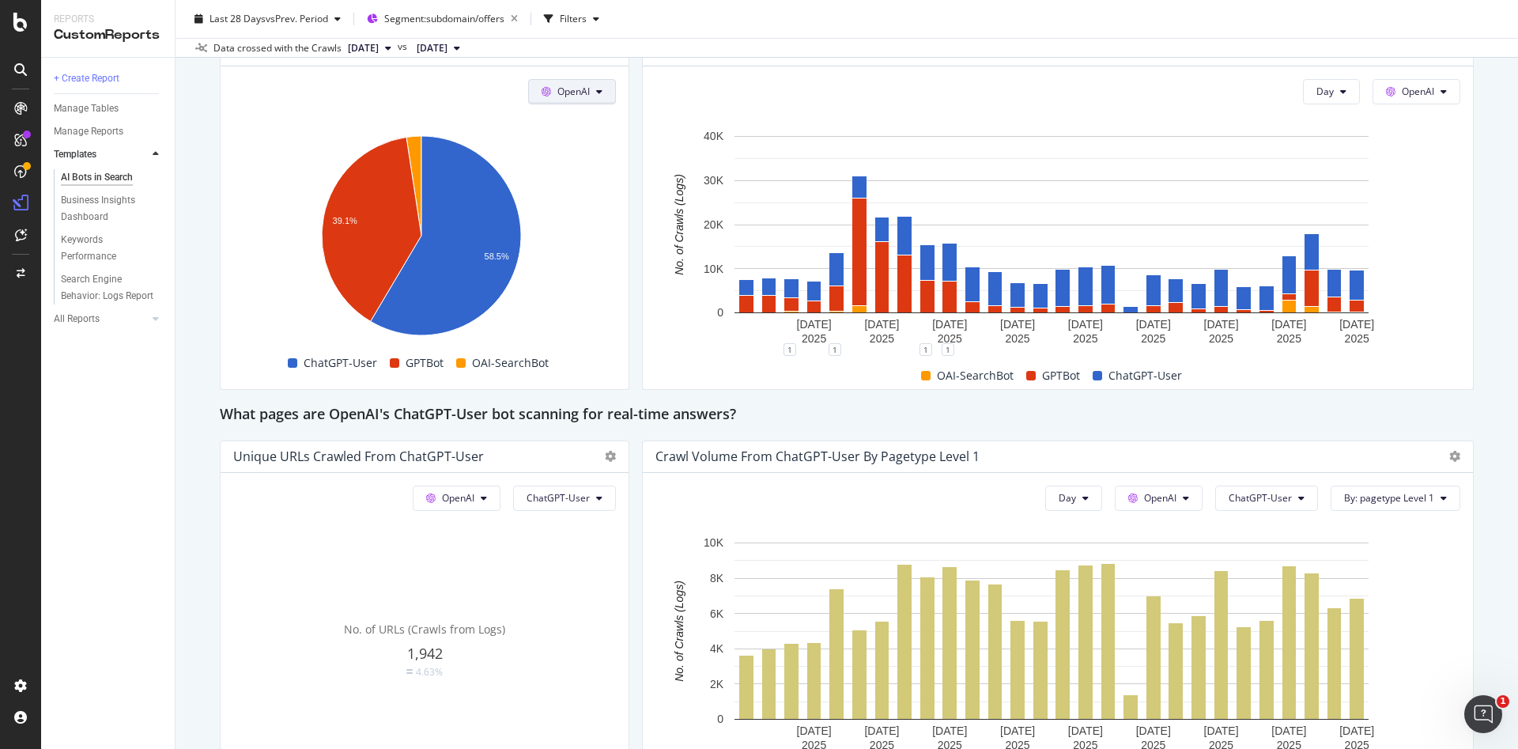
click at [561, 85] on span "OpenAI" at bounding box center [574, 91] width 32 height 13
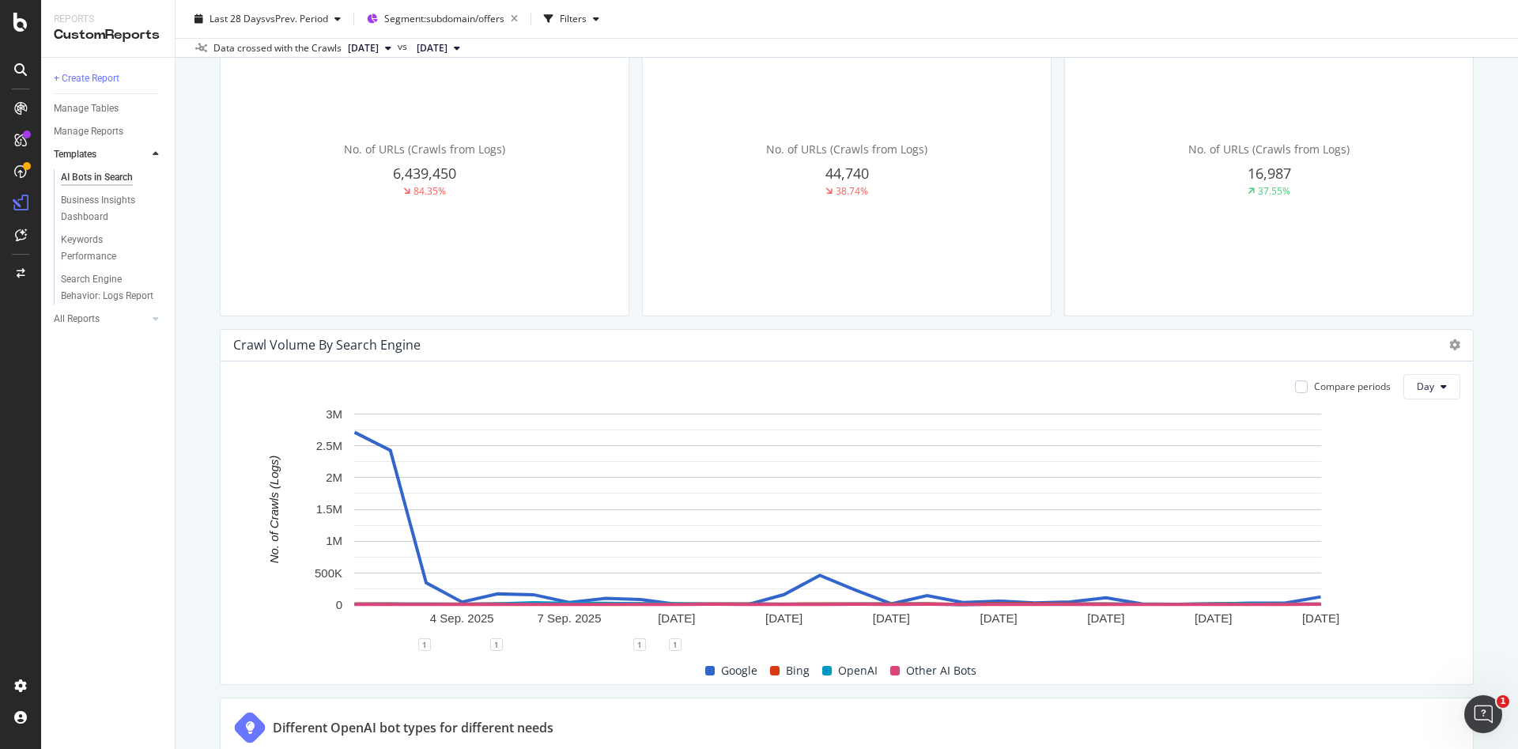
scroll to position [0, 0]
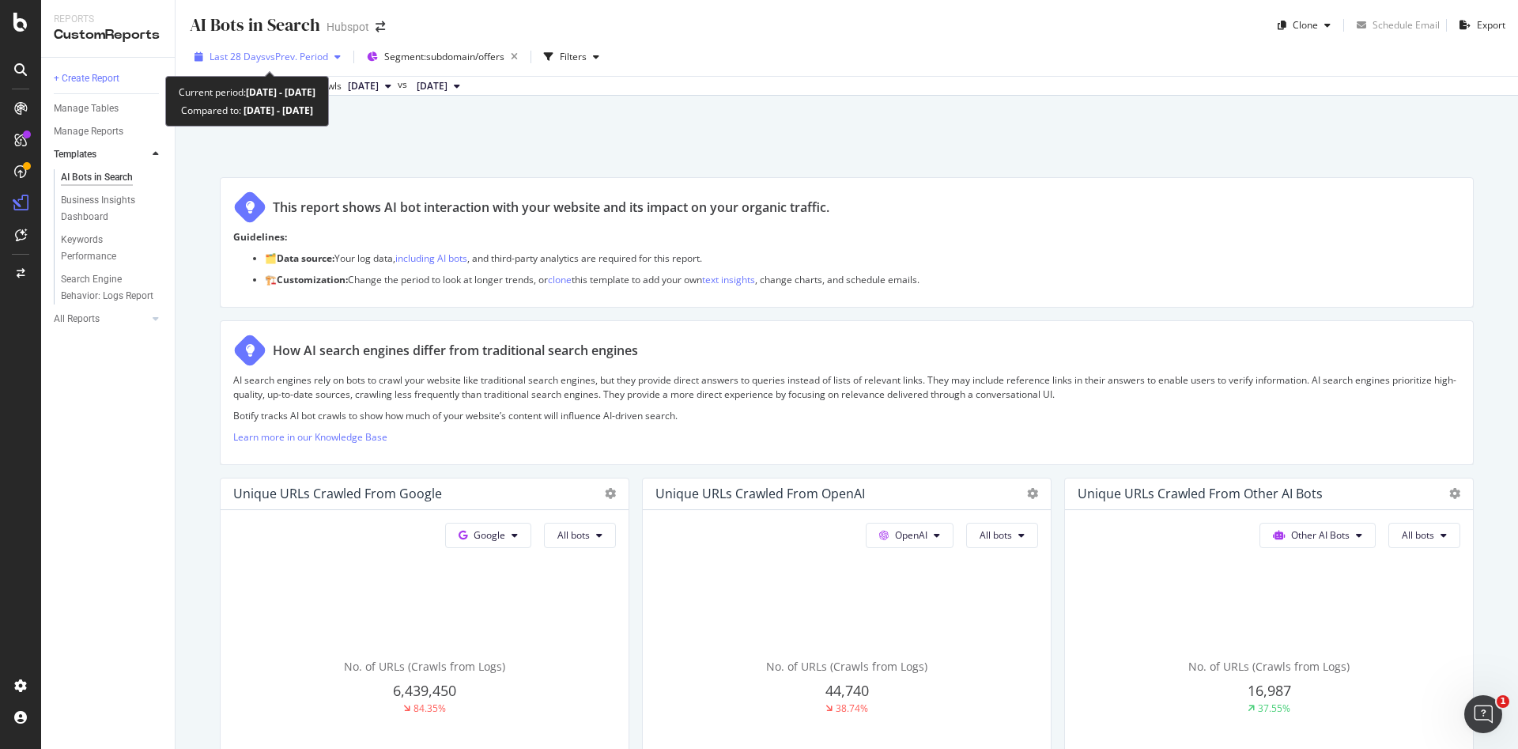
click at [304, 60] on span "vs Prev. Period" at bounding box center [297, 56] width 62 height 13
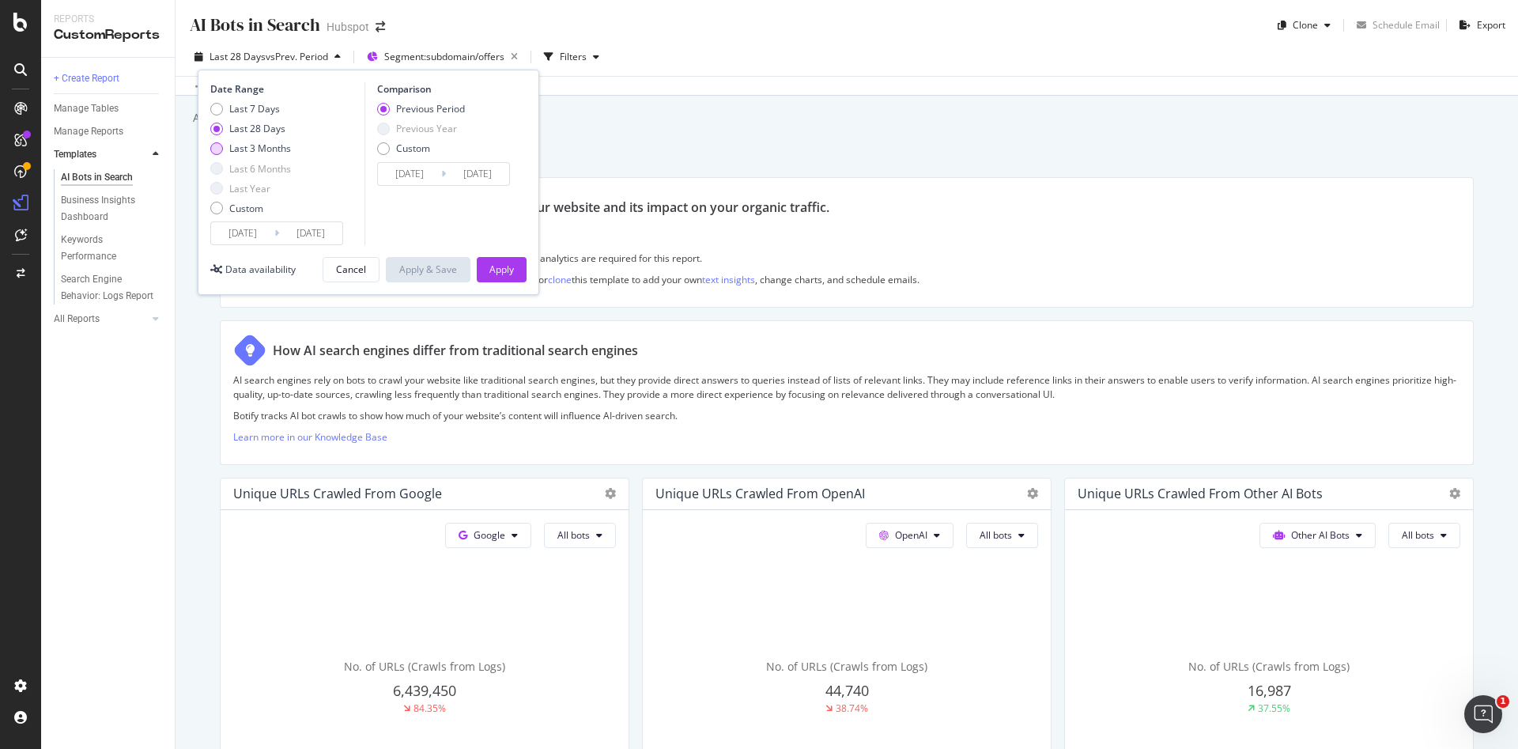
click at [253, 148] on div "Last 3 Months" at bounding box center [260, 148] width 62 height 13
type input "[DATE]"
click at [501, 273] on div "Apply" at bounding box center [502, 269] width 25 height 13
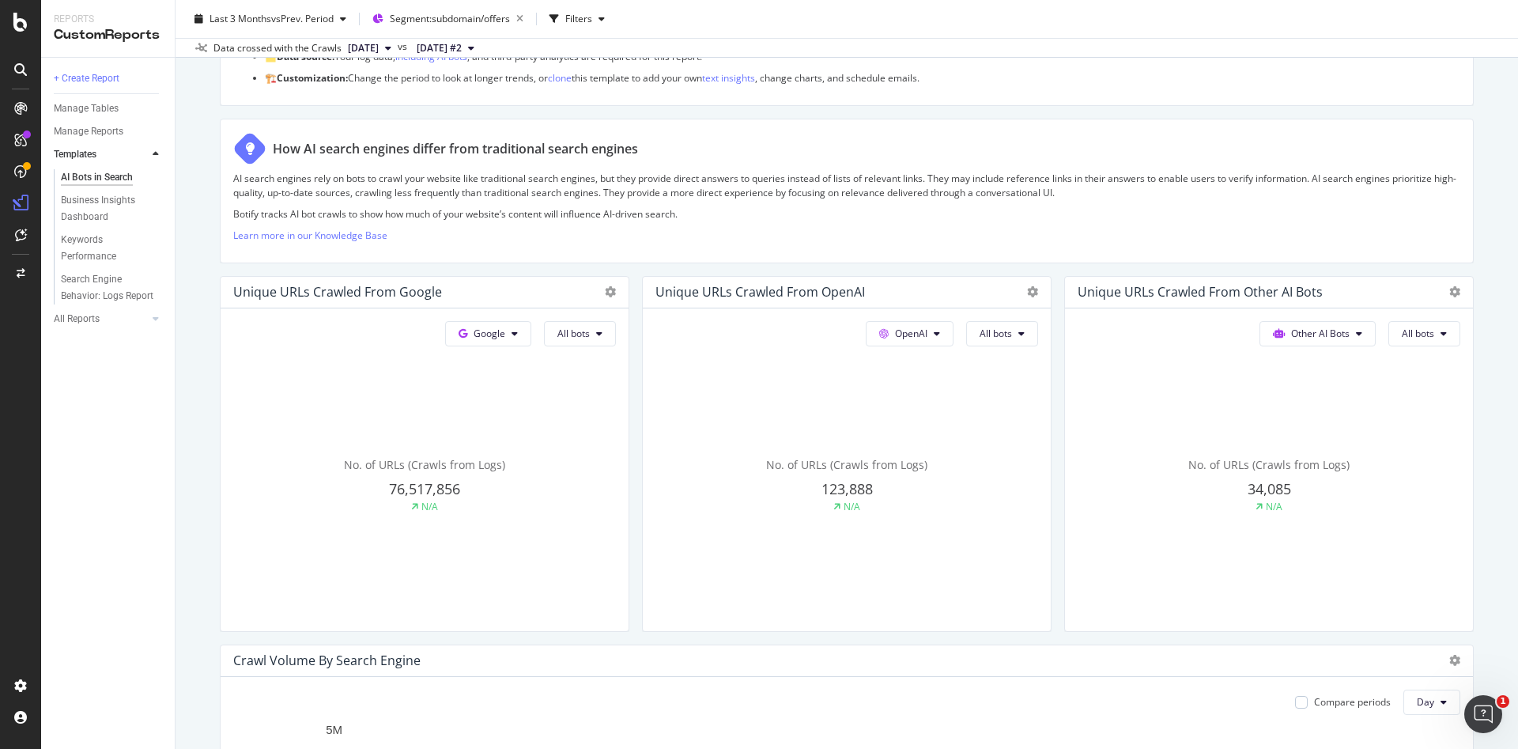
scroll to position [204, 0]
click at [175, 512] on div "Reports CustomReports + Create Report Manage Tables Manage Reports Templates AI…" at bounding box center [108, 374] width 134 height 749
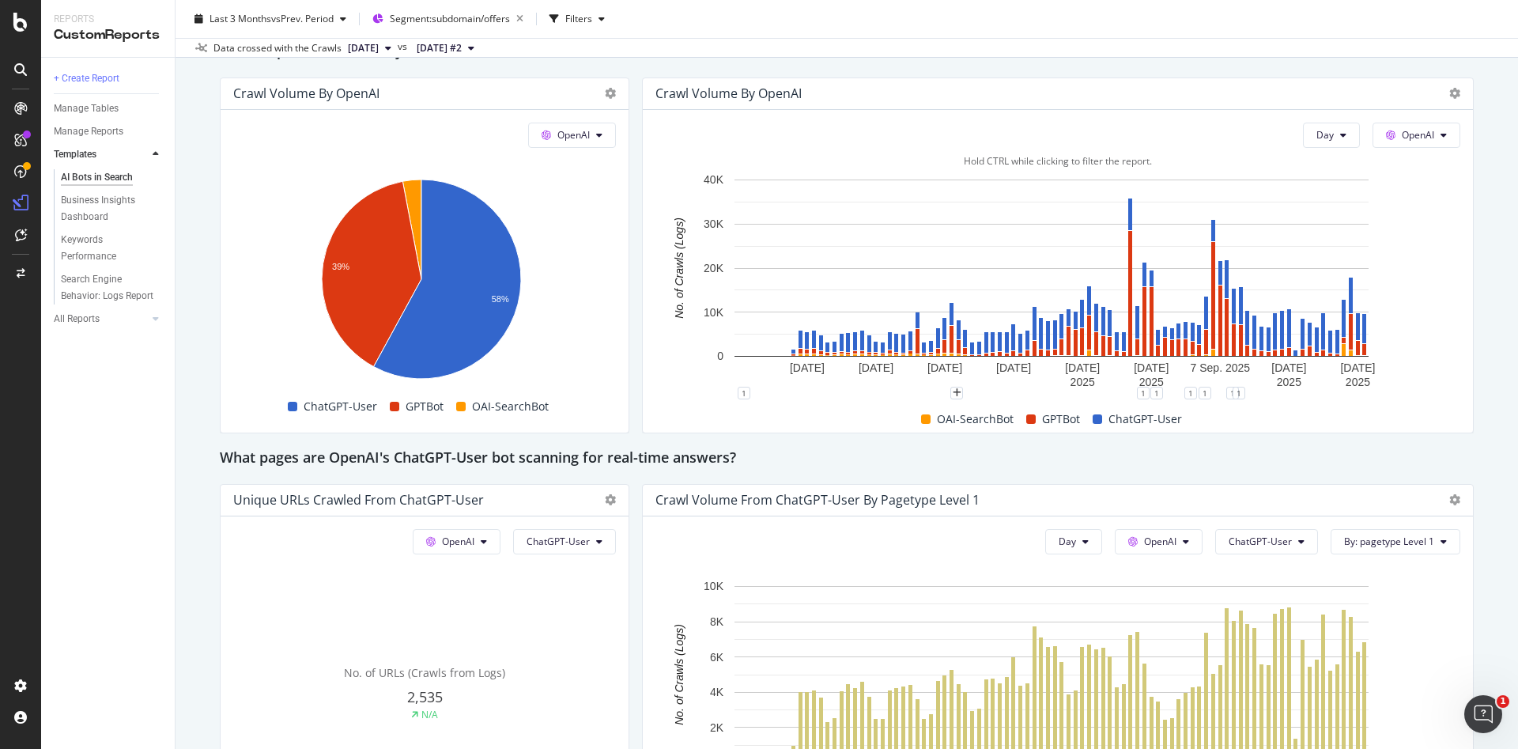
scroll to position [1374, 0]
